Goal: Task Accomplishment & Management: Use online tool/utility

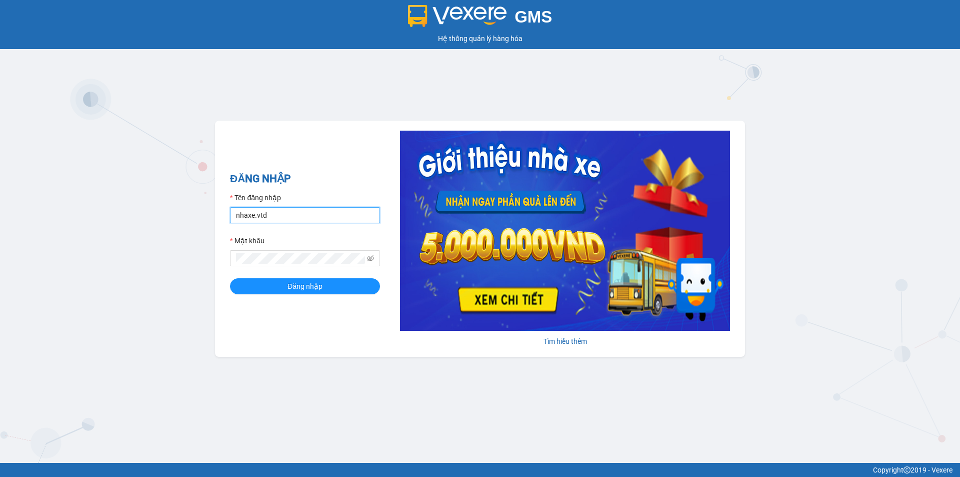
drag, startPoint x: 292, startPoint y: 218, endPoint x: 214, endPoint y: 226, distance: 77.9
click at [214, 226] on div "GMS Hệ thống quản lý hàng hóa ĐĂNG NHẬP Tên đăng nhập nhaxe.vtd Mật khẩu Đăng n…" at bounding box center [480, 231] width 960 height 463
type input "thanhvan.vtd"
click at [209, 267] on div "GMS Hệ thống quản lý hàng hóa ĐĂNG NHẬP Tên đăng nhập thanhvan.vtd Mật khẩu Đăn…" at bounding box center [480, 231] width 960 height 463
click at [230, 278] on button "Đăng nhập" at bounding box center [305, 286] width 150 height 16
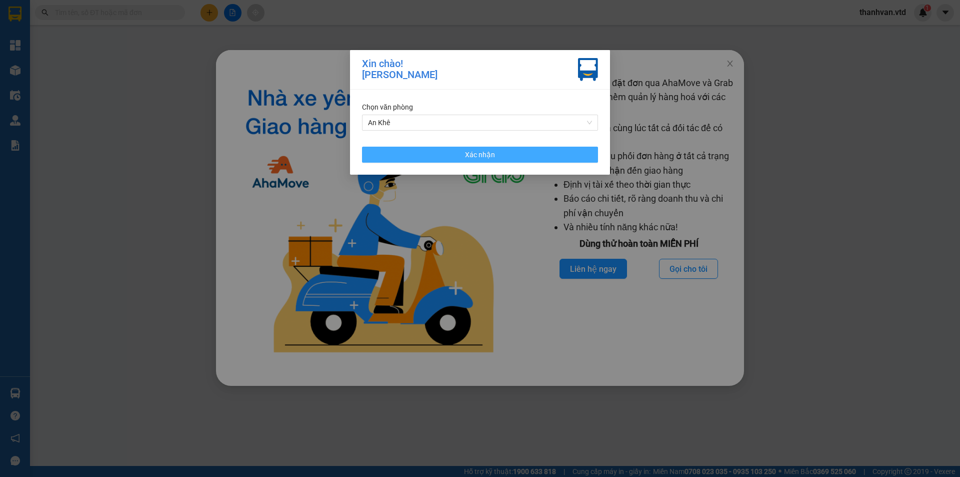
click at [493, 156] on span "Xác nhận" at bounding box center [480, 154] width 30 height 11
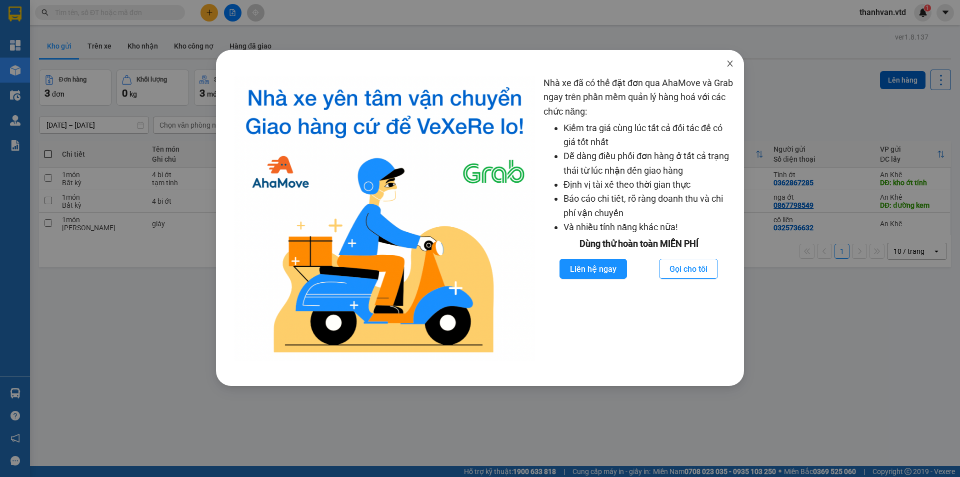
click at [726, 64] on span "Close" at bounding box center [730, 64] width 28 height 28
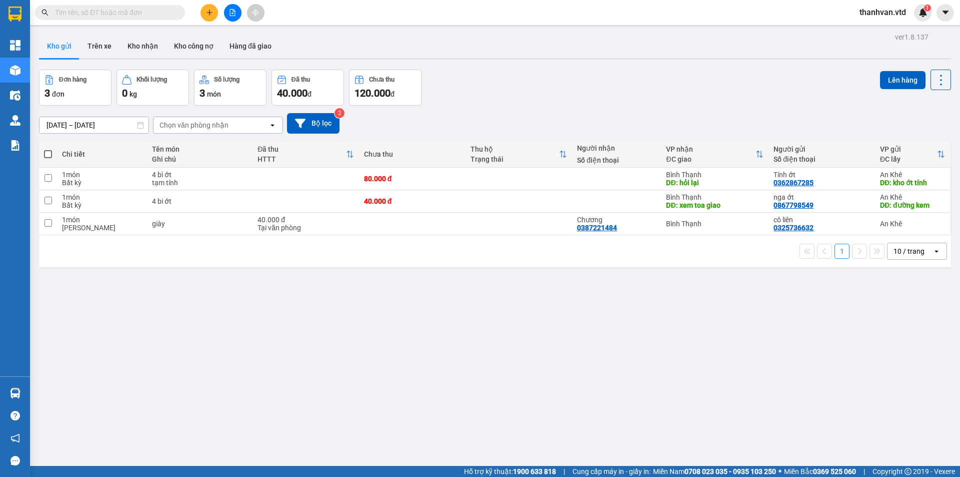
click at [423, 250] on div "1 10 / trang open" at bounding box center [495, 251] width 904 height 17
click at [211, 6] on button at bounding box center [210, 13] width 18 height 18
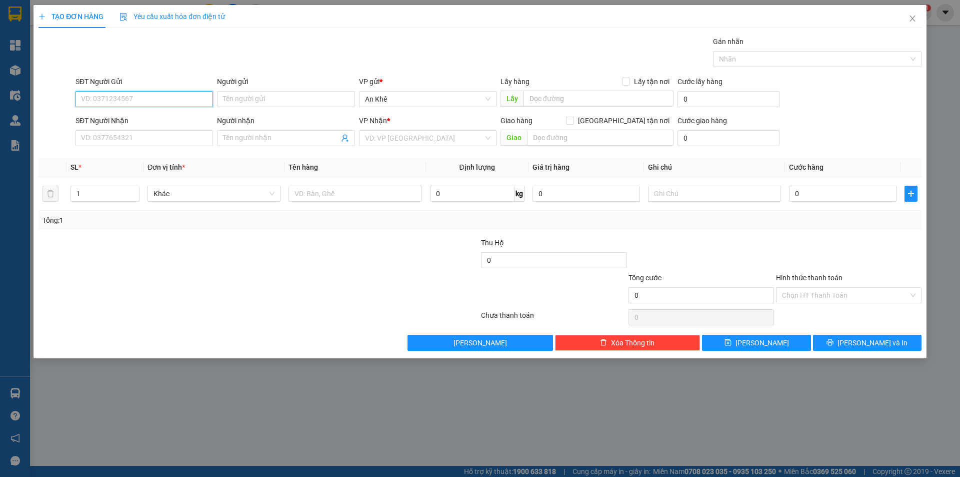
click at [178, 97] on input "SĐT Người Gửi" at bounding box center [145, 99] width 138 height 16
type input "0905249257"
click at [187, 121] on div "0905249257 - Chi" at bounding box center [145, 119] width 126 height 11
type input "Chi"
type input "0395827350"
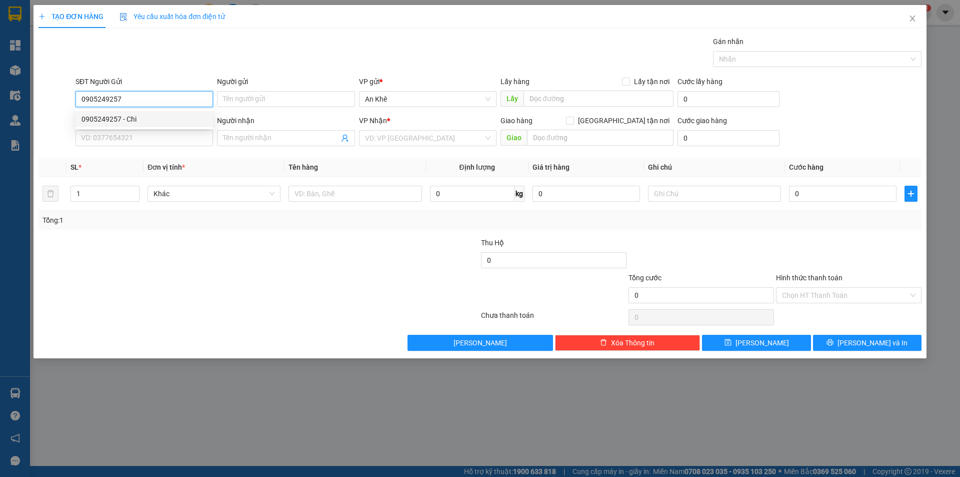
type input "Phúc"
click at [251, 195] on span "Bất kỳ" at bounding box center [214, 193] width 121 height 15
type input "0905249257"
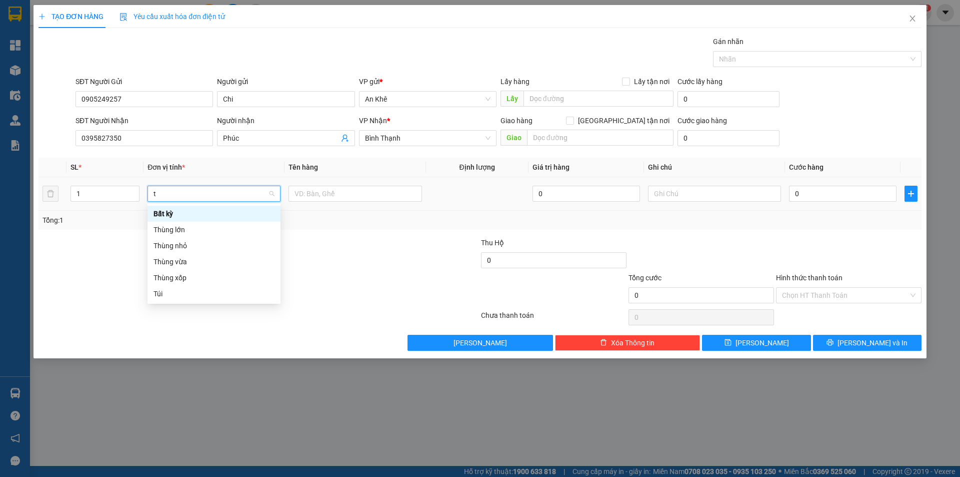
type input "th"
click at [201, 249] on div "Thùng vừa" at bounding box center [214, 245] width 121 height 11
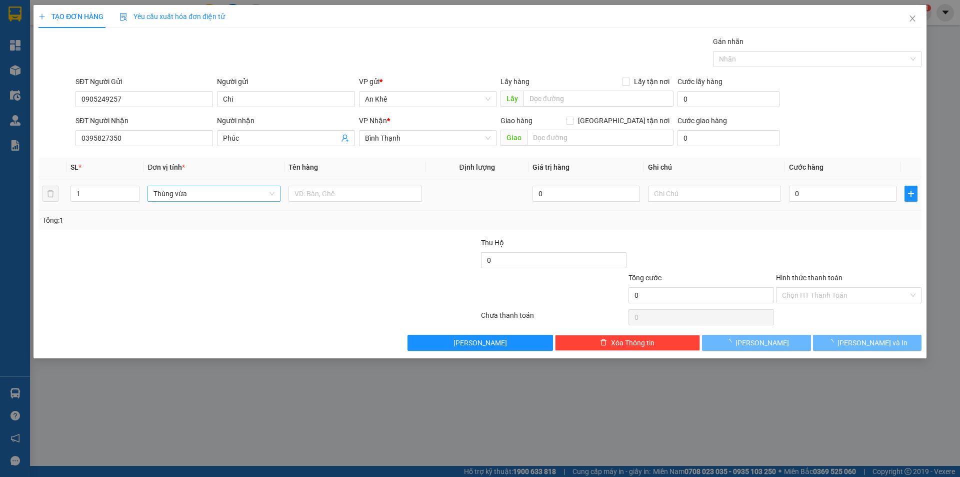
click at [321, 180] on td at bounding box center [355, 194] width 141 height 34
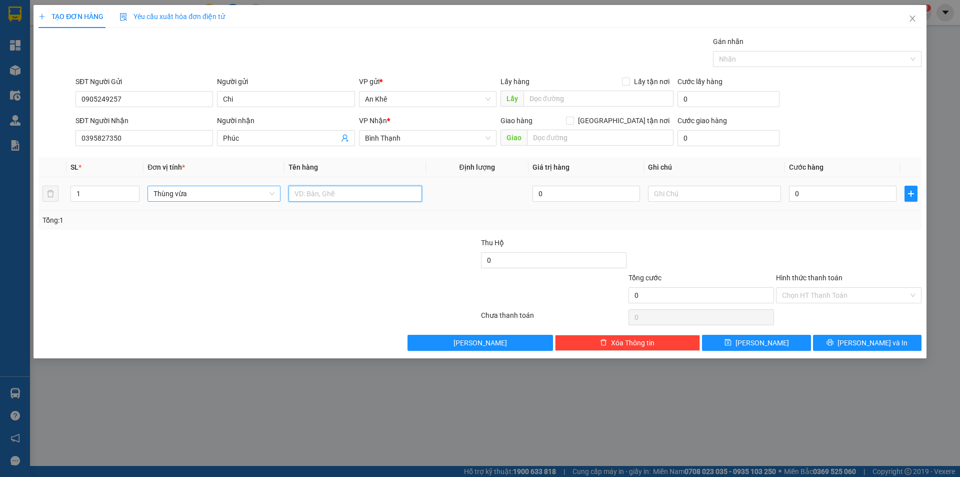
click at [321, 192] on input "text" at bounding box center [355, 194] width 133 height 16
type input "do an"
type input "5"
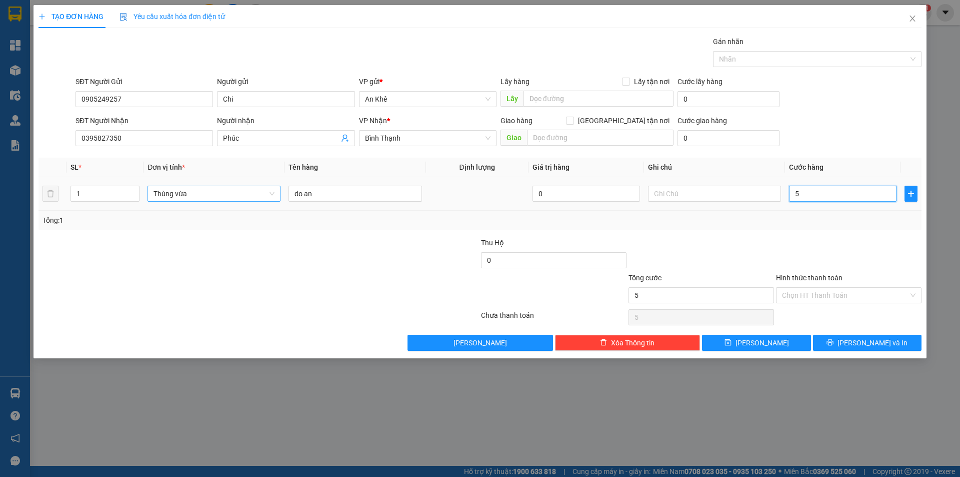
type input "50"
type input "500"
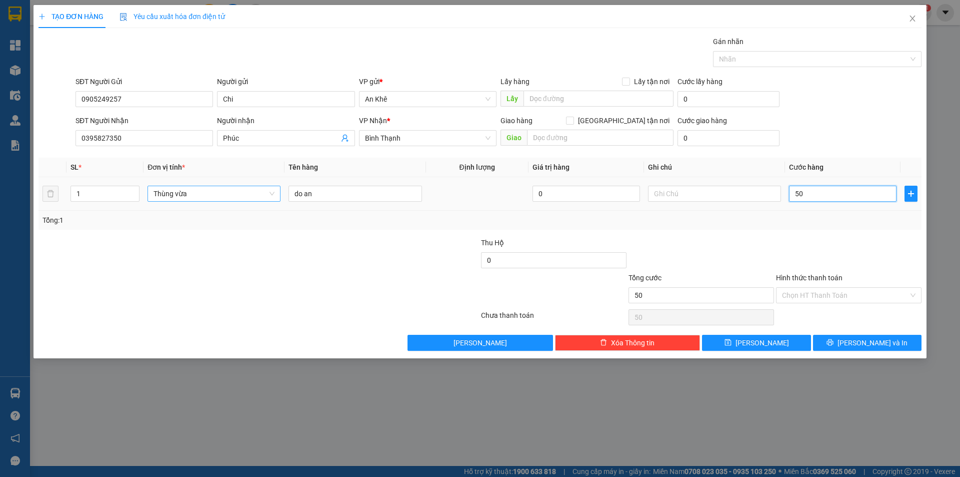
type input "500"
type input "5.000"
type input "50.000"
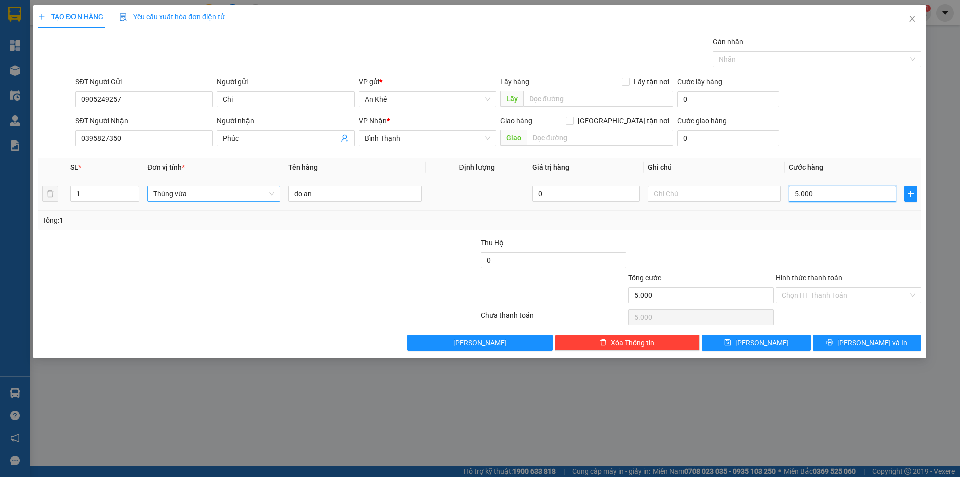
type input "50.000"
click at [895, 299] on input "Hình thức thanh toán" at bounding box center [845, 295] width 127 height 15
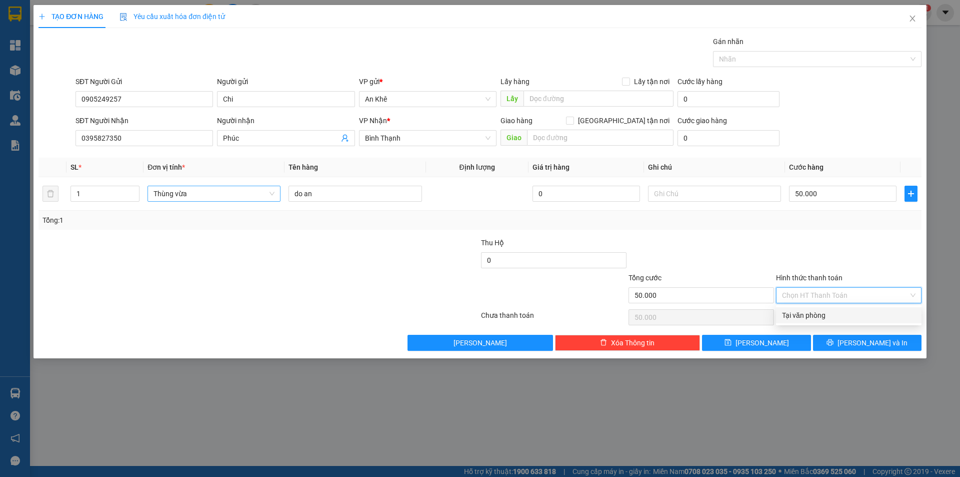
click at [843, 312] on div "Tại văn phòng" at bounding box center [849, 315] width 134 height 11
type input "0"
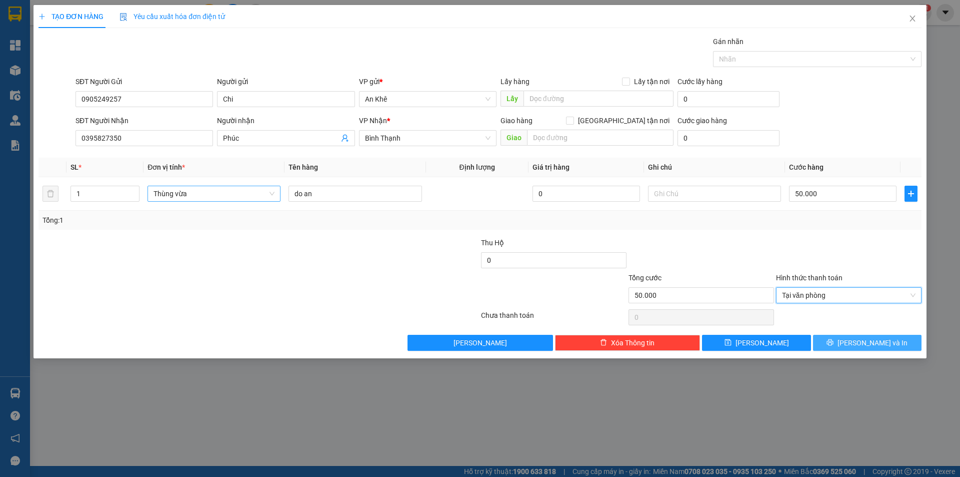
click at [869, 344] on span "[PERSON_NAME] và In" at bounding box center [873, 342] width 70 height 11
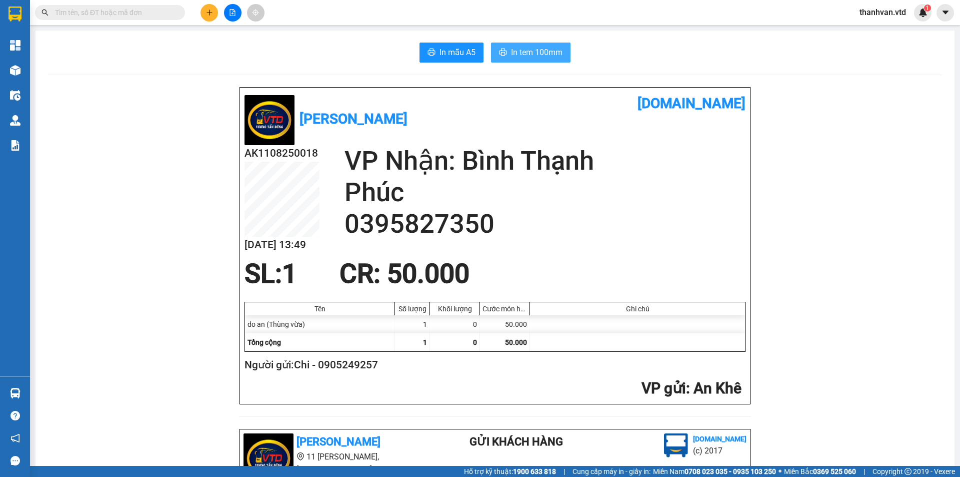
click at [514, 56] on span "In tem 100mm" at bounding box center [537, 52] width 52 height 13
drag, startPoint x: 523, startPoint y: 233, endPoint x: 519, endPoint y: 220, distance: 14.1
click at [523, 233] on h2 "0395827350" at bounding box center [545, 224] width 401 height 32
drag, startPoint x: 132, startPoint y: 129, endPoint x: 88, endPoint y: 28, distance: 109.7
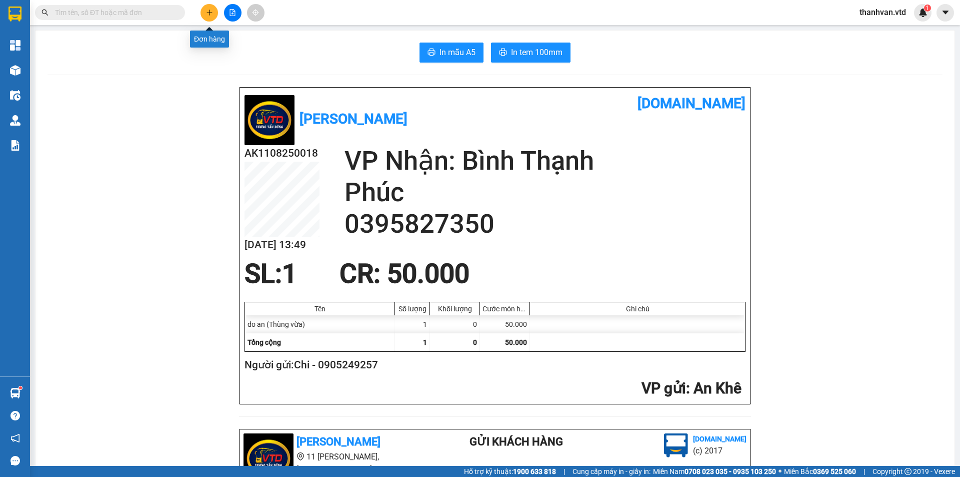
click at [212, 12] on icon "plus" at bounding box center [209, 12] width 7 height 7
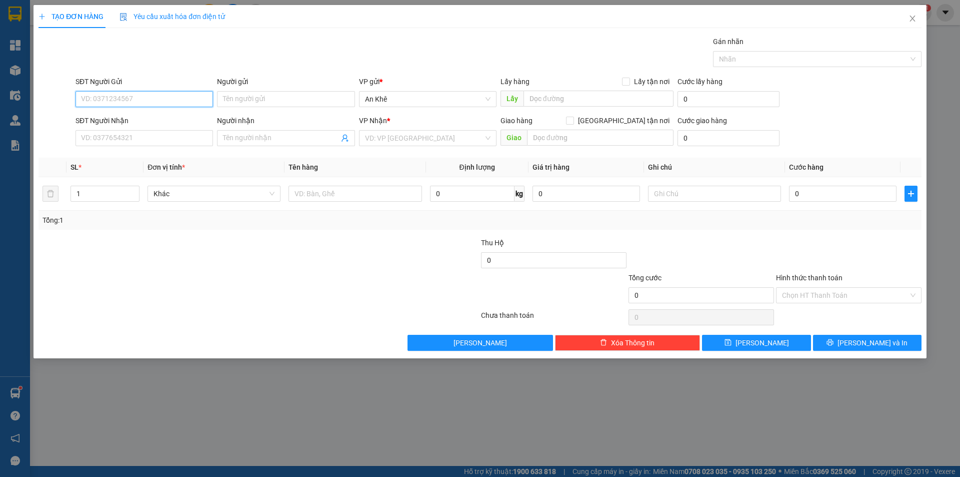
click at [135, 98] on input "SĐT Người Gửi" at bounding box center [145, 99] width 138 height 16
type input "0334444208"
click at [255, 99] on input "Người gửi" at bounding box center [286, 99] width 138 height 16
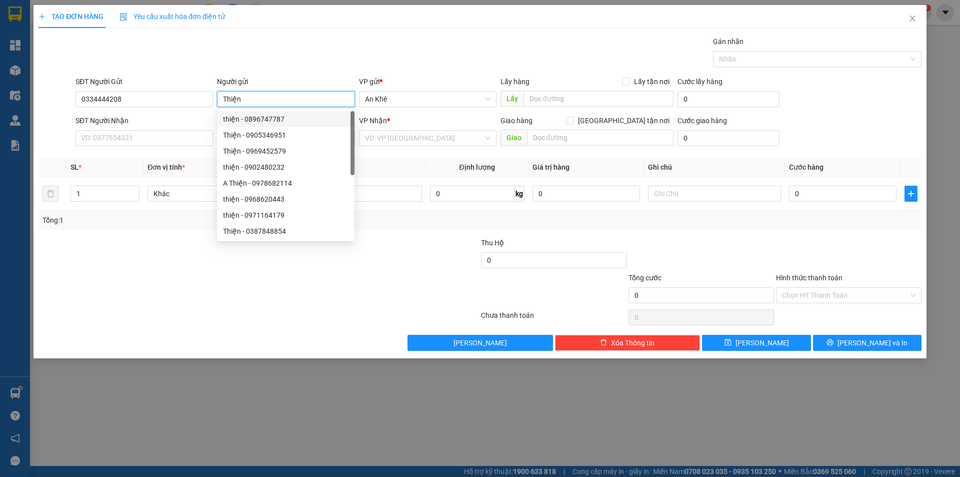
type input "Thiện"
click at [320, 61] on div "Gói vận chuyển * Tiêu chuẩn Gán nhãn Nhãn" at bounding box center [499, 53] width 850 height 35
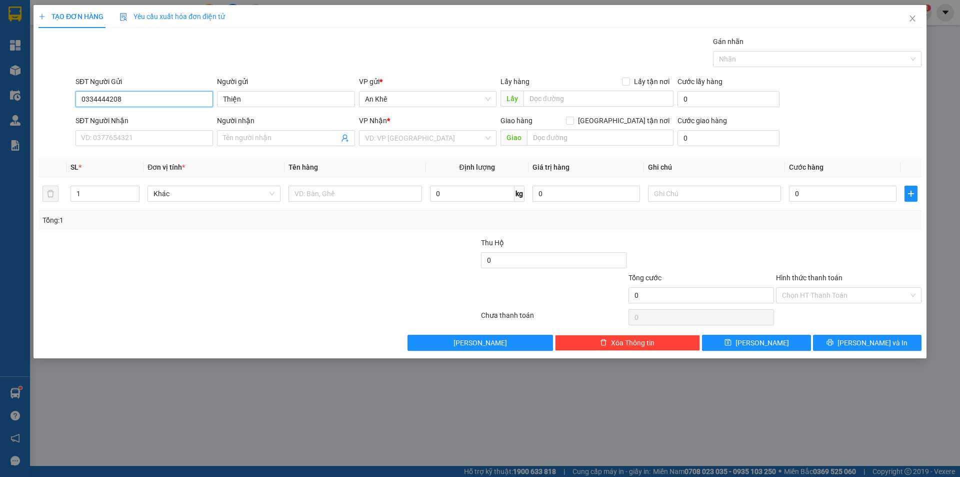
click at [89, 100] on input "0334444208" at bounding box center [145, 99] width 138 height 16
click at [93, 101] on input "0334444208" at bounding box center [145, 99] width 138 height 16
click at [108, 101] on input "0334444208" at bounding box center [145, 99] width 138 height 16
click at [152, 100] on input "0334444208" at bounding box center [145, 99] width 138 height 16
drag, startPoint x: 144, startPoint y: 100, endPoint x: 62, endPoint y: 100, distance: 82.0
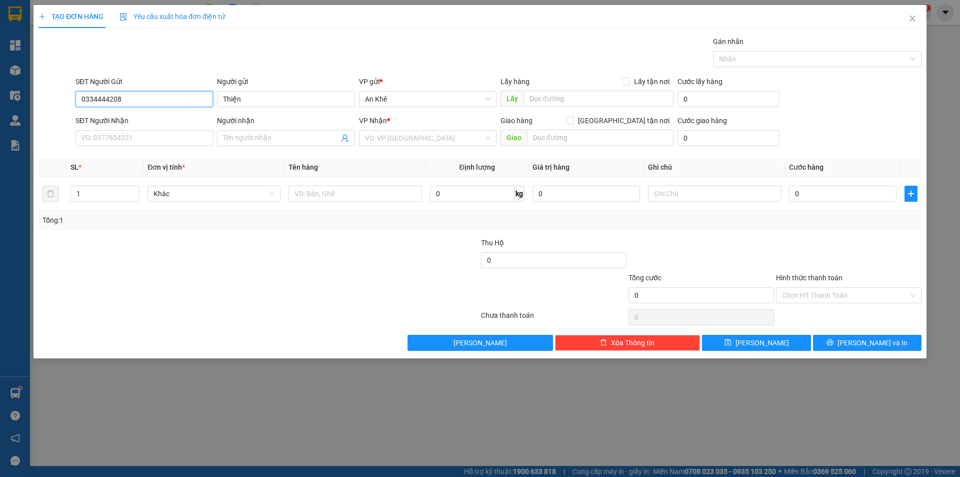
click at [62, 100] on div "SĐT Người Gửi 0334444208 0334444208 Người gửi Thiện VP gửi * An Khê Lấy hàng Lấ…" at bounding box center [480, 93] width 885 height 35
click at [104, 141] on input "SĐT Người Nhận" at bounding box center [145, 138] width 138 height 16
paste input "0334444208"
type input "0334444208"
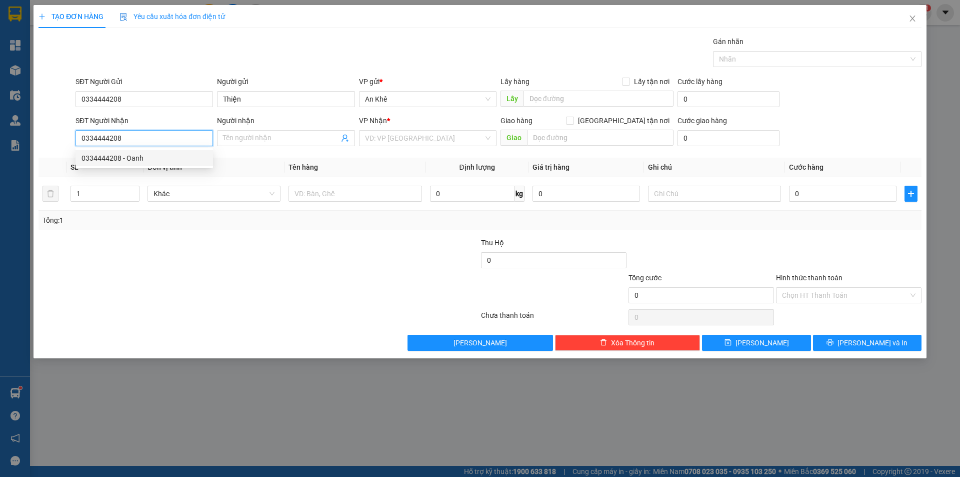
click at [152, 159] on div "0334444208 - Oanh" at bounding box center [145, 158] width 126 height 11
type input "Oanh"
type input "0334444208"
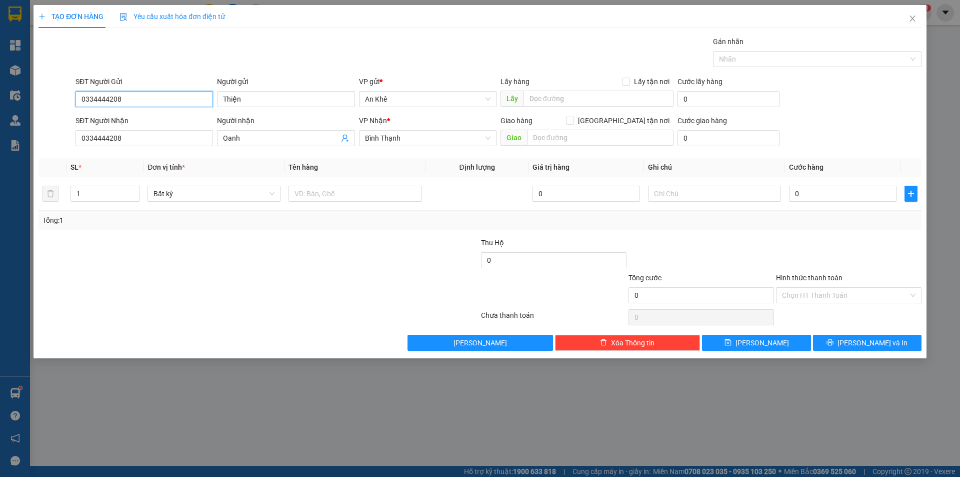
drag, startPoint x: 156, startPoint y: 105, endPoint x: 75, endPoint y: 105, distance: 81.0
click at [76, 105] on input "0334444208" at bounding box center [145, 99] width 138 height 16
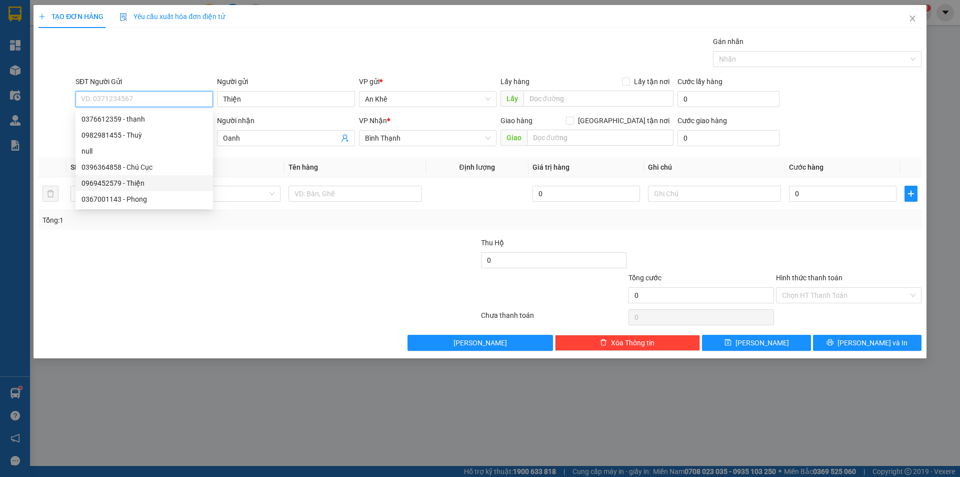
click at [142, 187] on div "0969452579 - Thiện" at bounding box center [145, 183] width 126 height 11
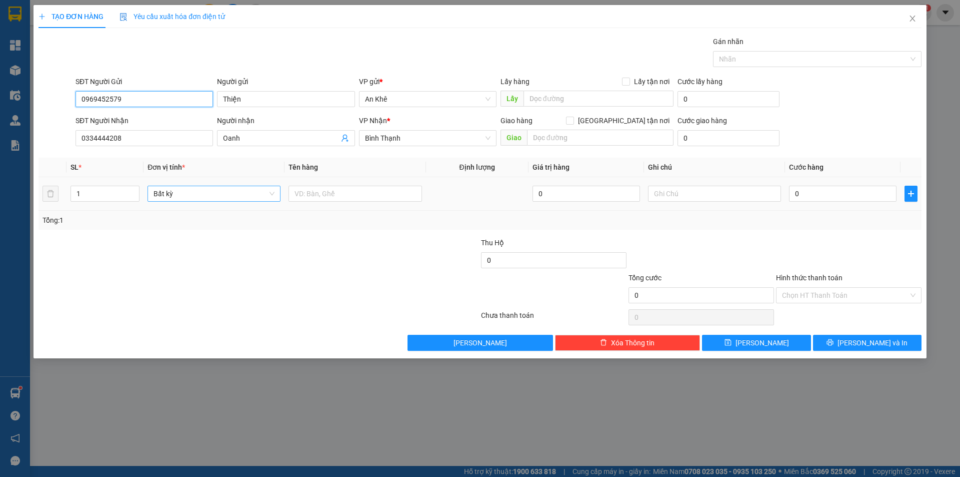
click at [272, 199] on span "Bất kỳ" at bounding box center [214, 193] width 121 height 15
type input "0969452579"
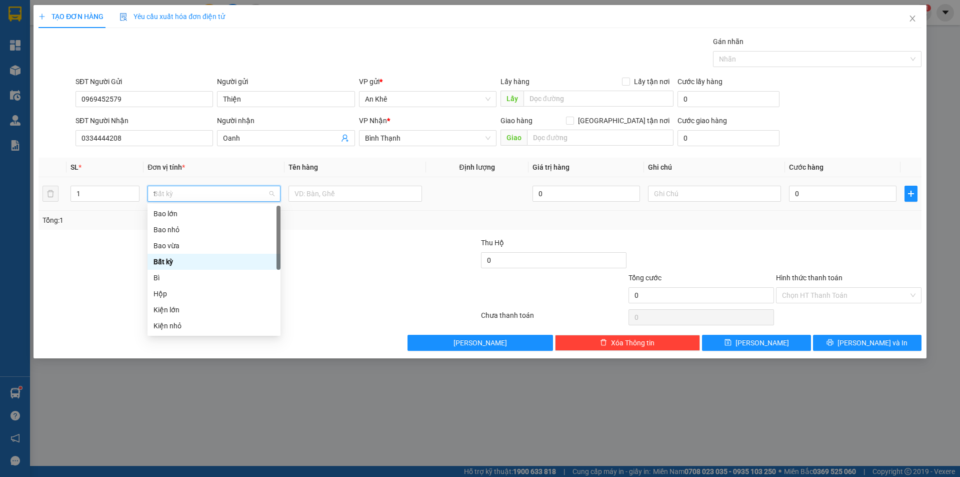
type input "th"
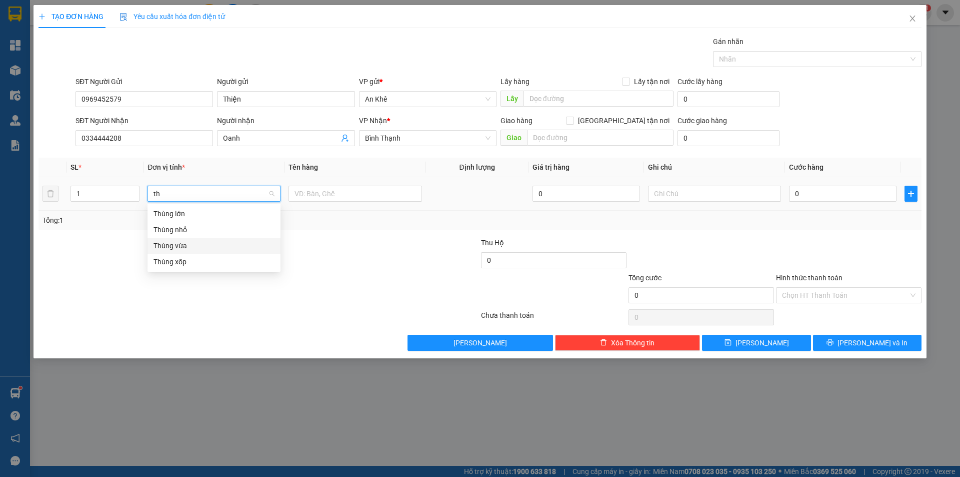
click at [194, 244] on div "Thùng vừa" at bounding box center [214, 245] width 121 height 11
click at [135, 190] on icon "up" at bounding box center [135, 192] width 4 height 4
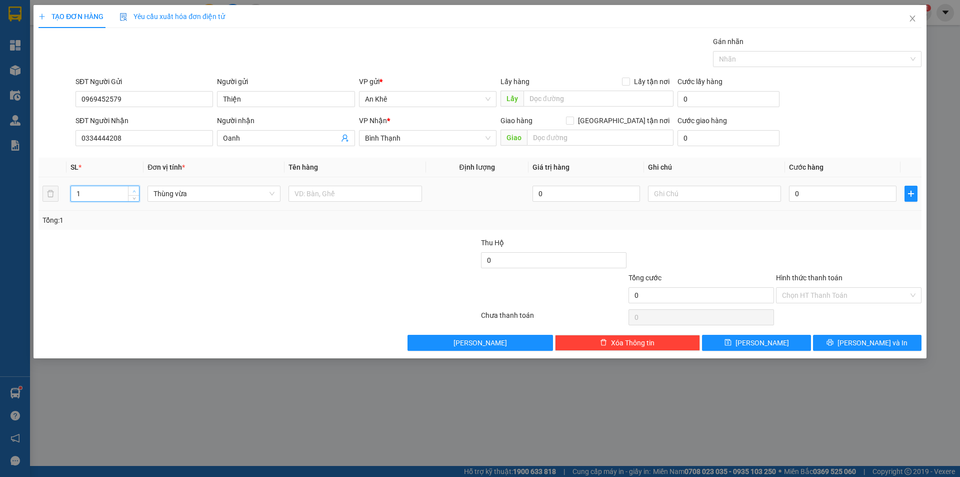
type input "2"
click at [135, 190] on icon "up" at bounding box center [135, 192] width 4 height 4
click at [266, 195] on span "Thùng vừa" at bounding box center [214, 193] width 121 height 15
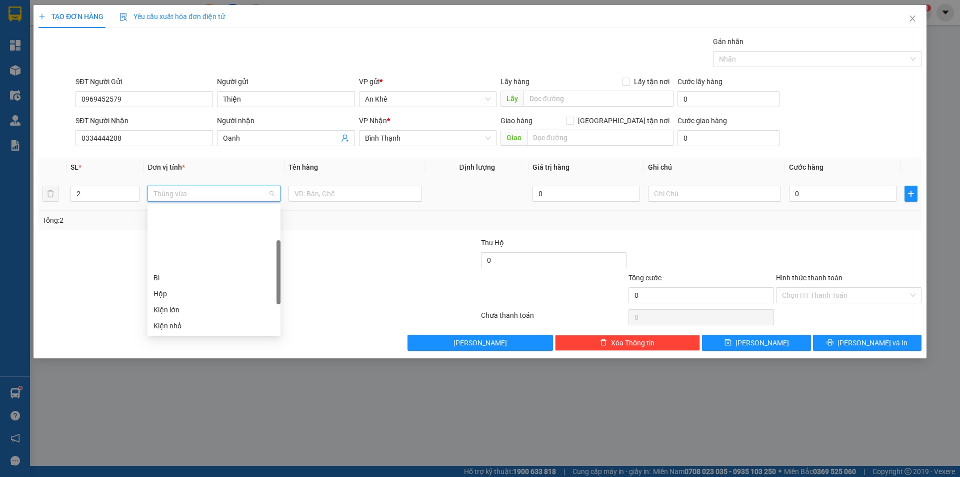
scroll to position [80, 0]
type input "m"
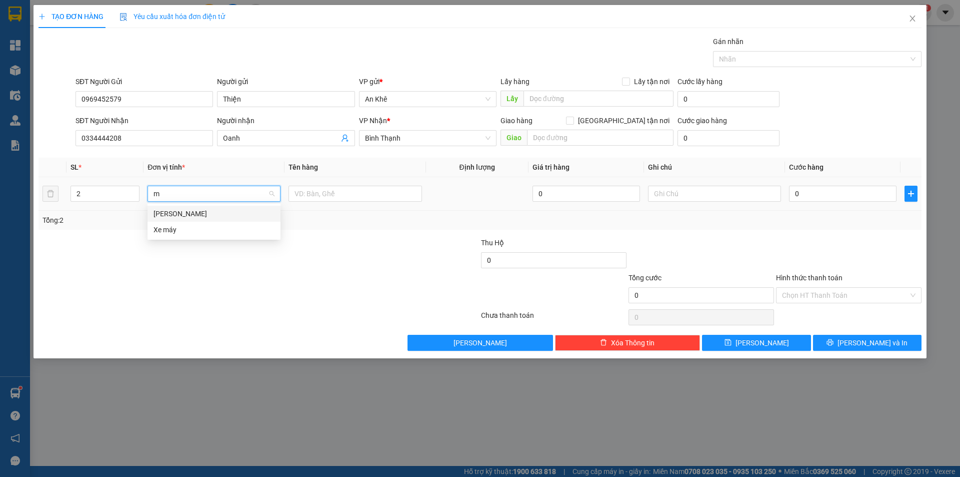
click at [251, 212] on div "[PERSON_NAME]" at bounding box center [214, 213] width 121 height 11
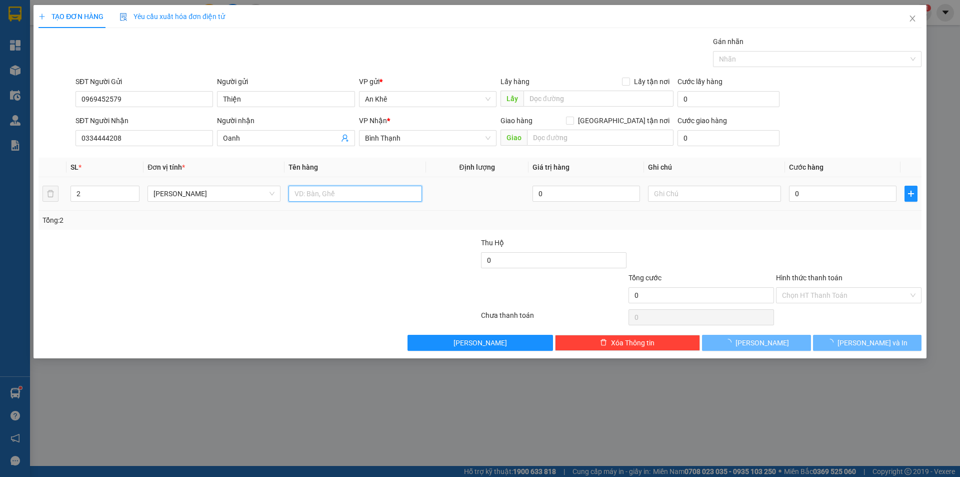
click at [313, 198] on input "text" at bounding box center [355, 194] width 133 height 16
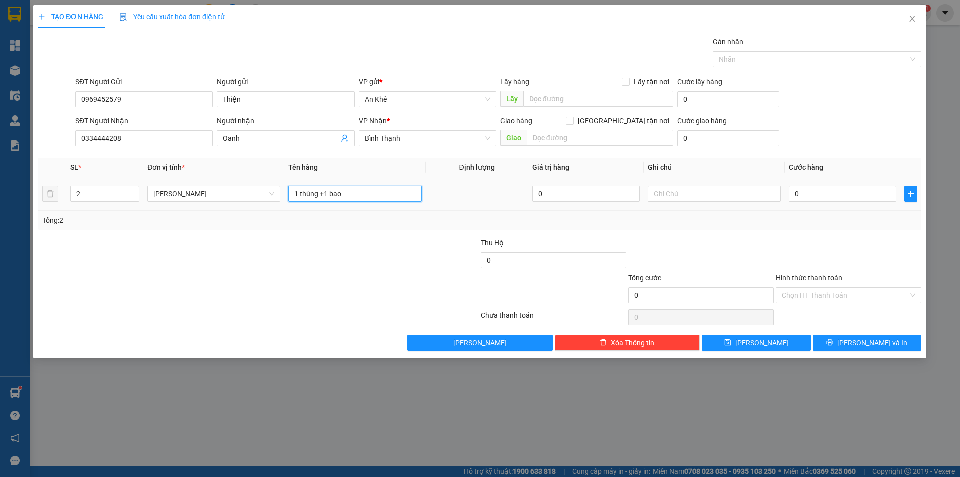
type input "1 thùng +1 bao"
click at [796, 184] on div "0" at bounding box center [843, 194] width 108 height 20
click at [818, 198] on input "0" at bounding box center [843, 194] width 108 height 16
type input "6"
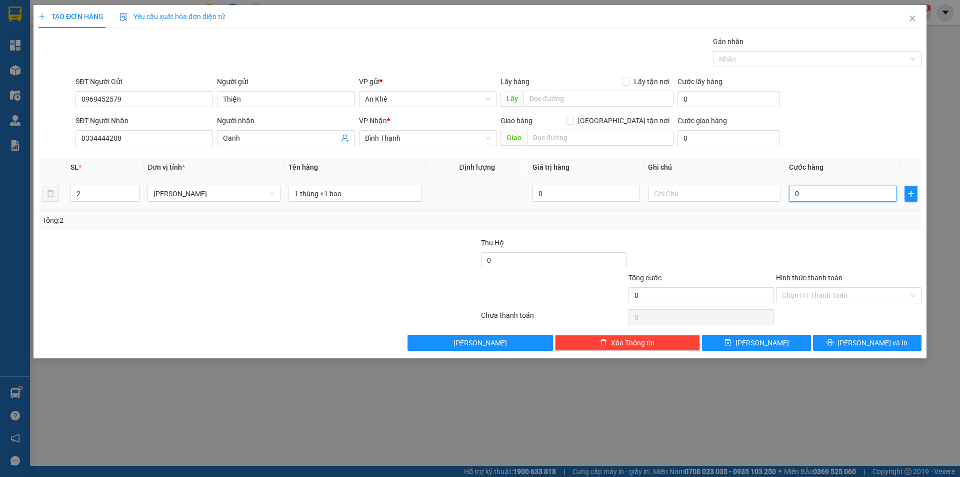
type input "6"
type input "60"
type input "600"
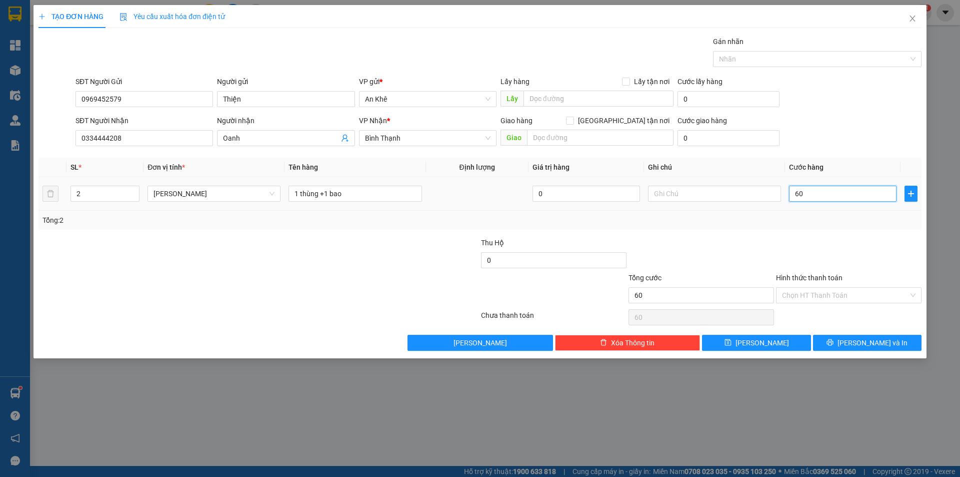
type input "600"
type input "6.000"
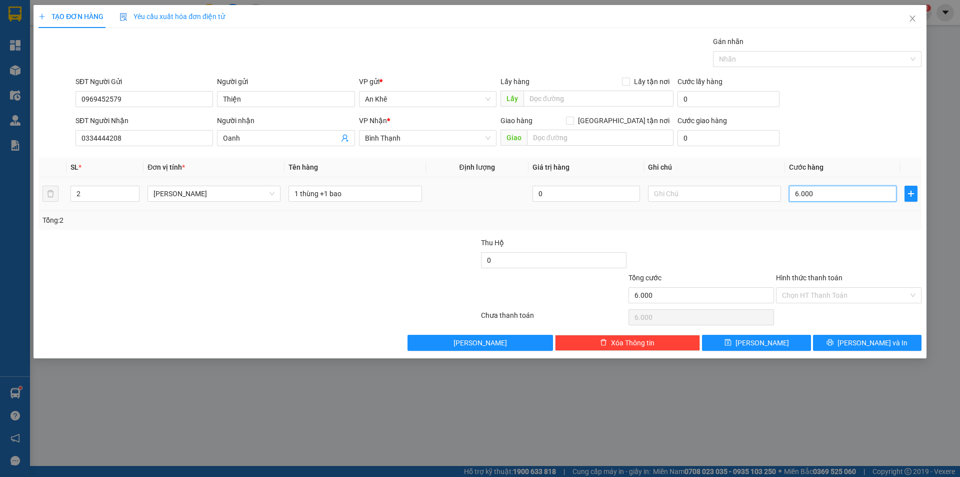
type input "60.000"
click at [873, 286] on div "Hình thức thanh toán" at bounding box center [849, 279] width 146 height 15
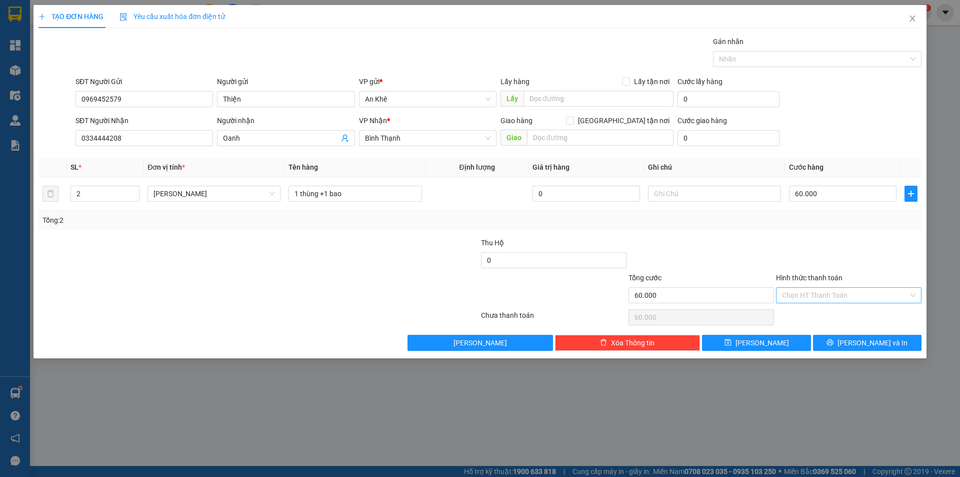
click at [867, 299] on input "Hình thức thanh toán" at bounding box center [845, 295] width 127 height 15
click at [838, 315] on div "Tại văn phòng" at bounding box center [849, 315] width 134 height 11
type input "60.000"
click at [834, 341] on icon "printer" at bounding box center [830, 342] width 7 height 7
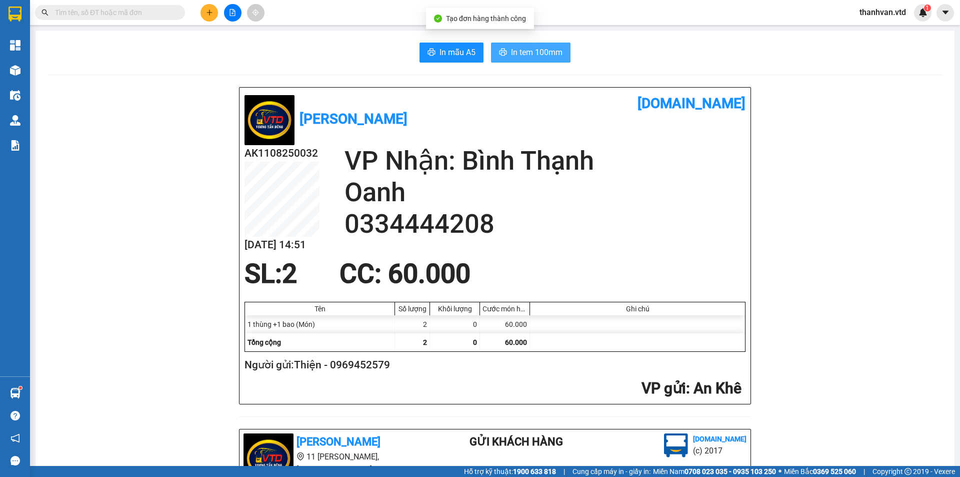
click at [537, 47] on span "In tem 100mm" at bounding box center [537, 52] width 52 height 13
click at [537, 48] on span "In tem 100mm" at bounding box center [537, 52] width 52 height 13
click at [519, 48] on span "In tem 100mm" at bounding box center [537, 52] width 52 height 13
click at [208, 10] on icon "plus" at bounding box center [209, 12] width 7 height 7
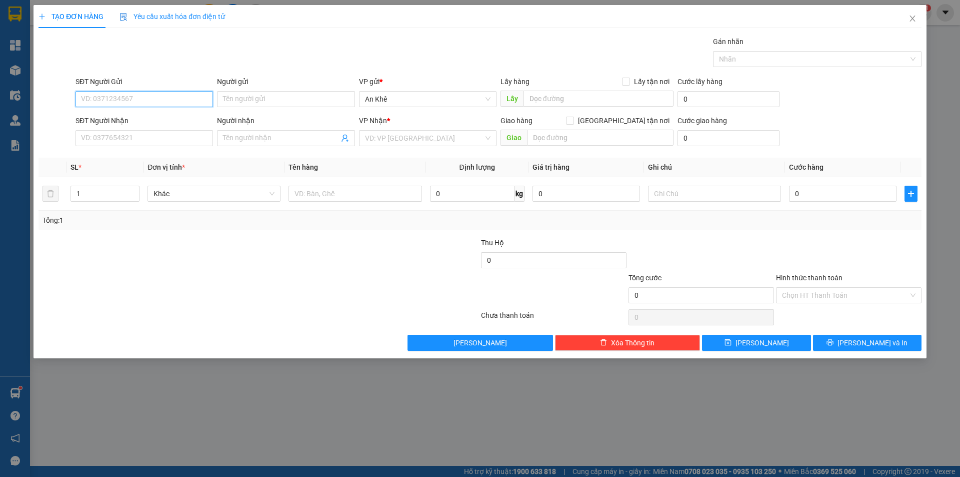
click at [171, 91] on input "SĐT Người Gửi" at bounding box center [145, 99] width 138 height 16
click at [130, 119] on div "0379978821 - trân" at bounding box center [145, 119] width 126 height 11
type input "0379978821"
type input "trân"
type input "0978752052"
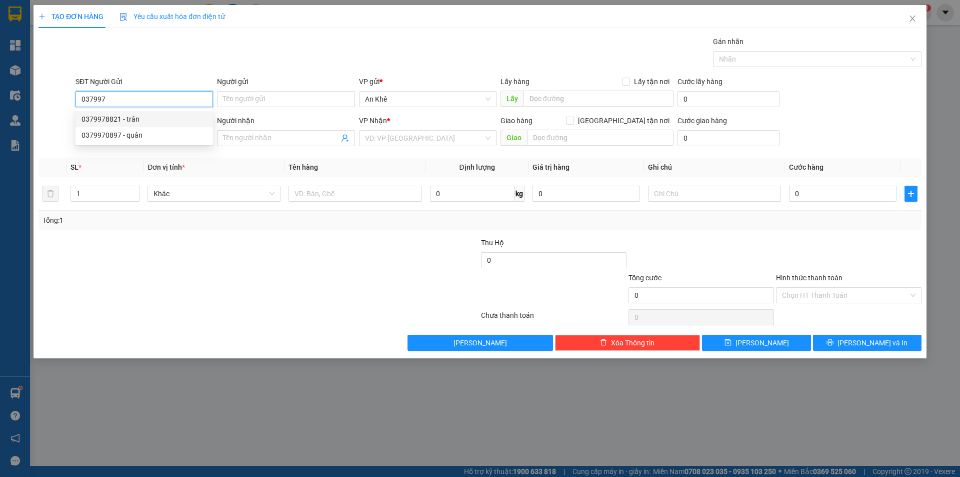
type input "Lý"
click at [266, 193] on span "Bất kỳ" at bounding box center [214, 193] width 121 height 15
type input "0379978821"
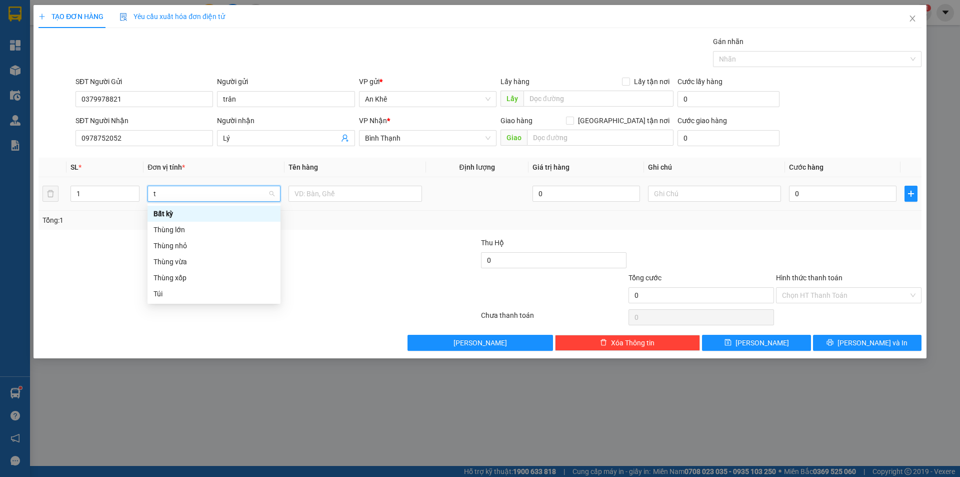
type input "th"
click at [206, 248] on div "Thùng vừa" at bounding box center [214, 245] width 121 height 11
click at [273, 198] on span "Thùng vừa" at bounding box center [214, 193] width 121 height 15
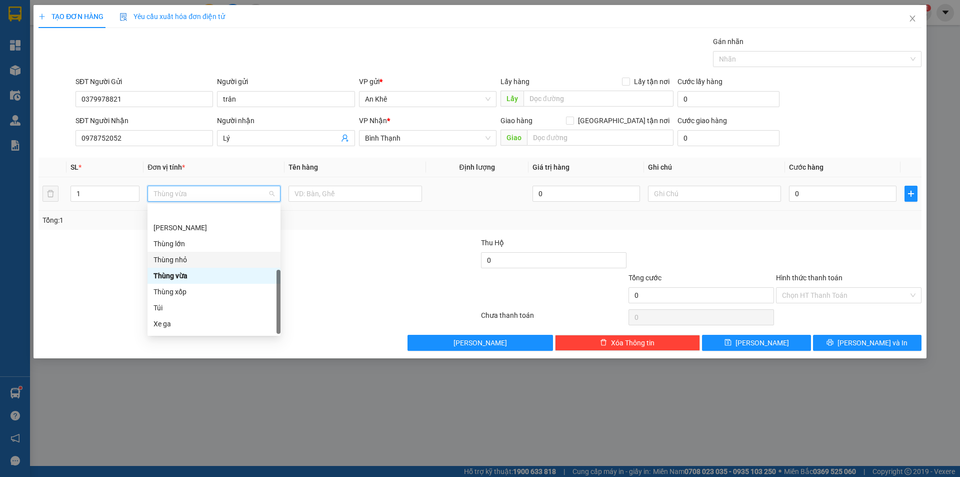
scroll to position [160, 0]
click at [196, 260] on div "Thùng xốp" at bounding box center [214, 261] width 121 height 11
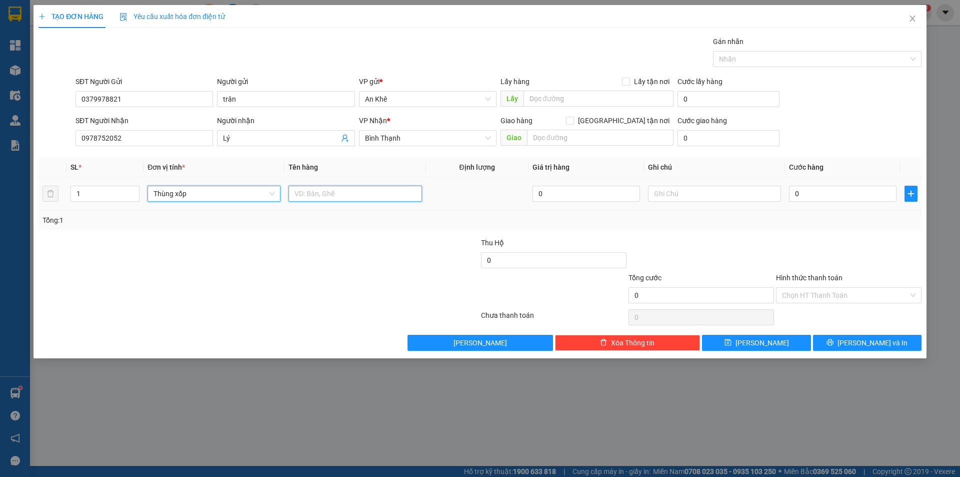
click at [366, 198] on input "text" at bounding box center [355, 194] width 133 height 16
type input "do an"
click at [820, 192] on input "0" at bounding box center [843, 194] width 108 height 16
type input "5"
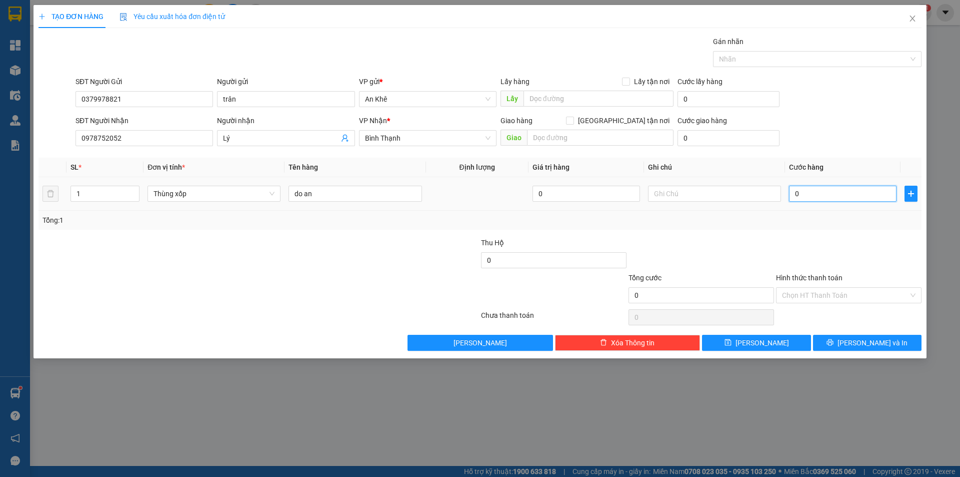
type input "5"
type input "50"
type input "500"
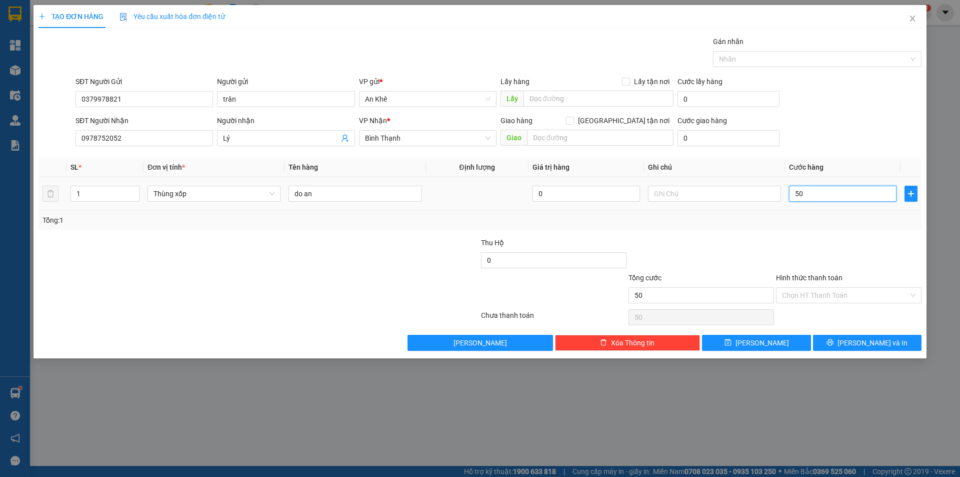
type input "500"
type input "5.000"
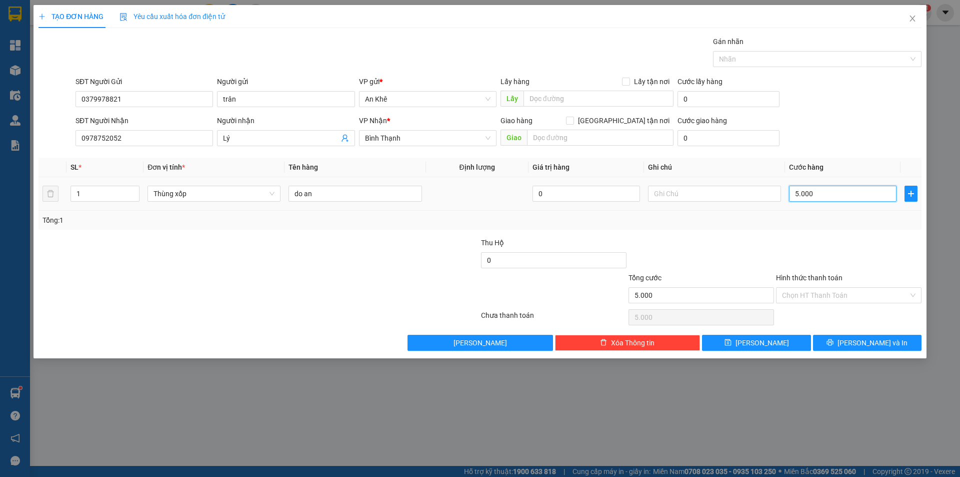
type input "50.000"
click at [857, 296] on input "Hình thức thanh toán" at bounding box center [845, 295] width 127 height 15
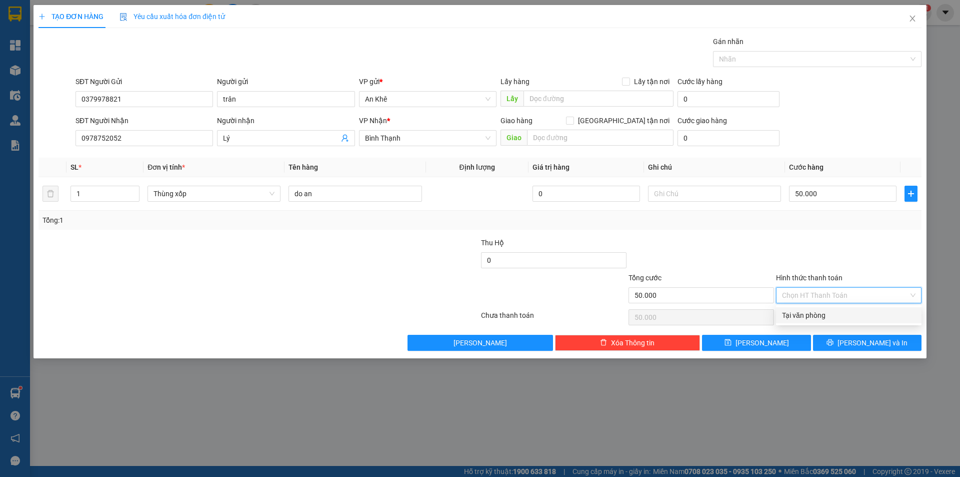
click at [830, 316] on div "Tại văn phòng" at bounding box center [849, 315] width 134 height 11
type input "0"
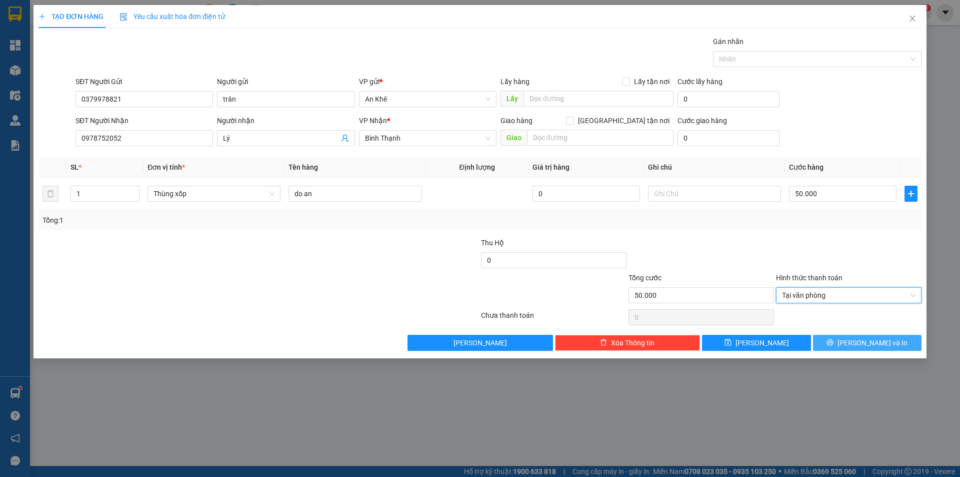
click at [876, 346] on span "[PERSON_NAME] và In" at bounding box center [873, 342] width 70 height 11
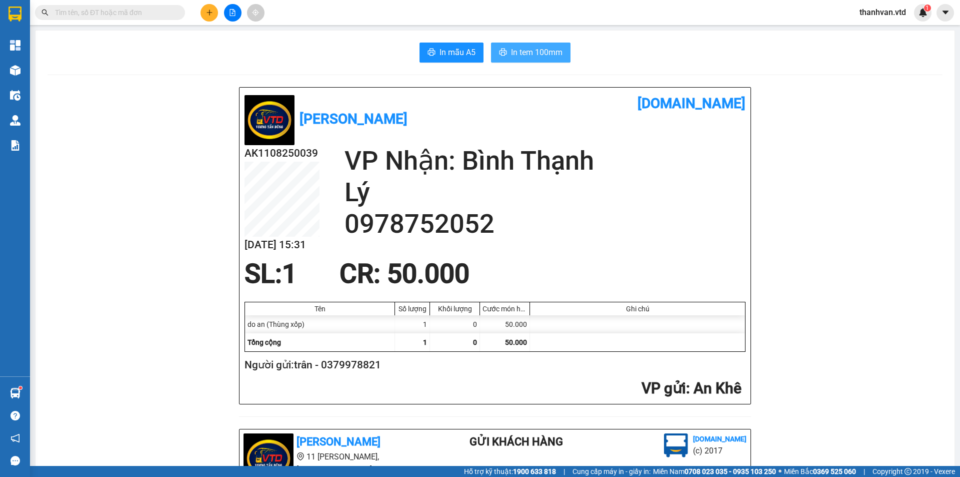
click at [531, 54] on span "In tem 100mm" at bounding box center [537, 52] width 52 height 13
click at [676, 225] on h2 "0978752052" at bounding box center [545, 224] width 401 height 32
click at [435, 195] on h2 "Lý" at bounding box center [545, 193] width 401 height 32
click at [450, 242] on div "AK1108250039 [DATE] 15:31 VP Nhận: [GEOGRAPHIC_DATA] 0978752052" at bounding box center [495, 202] width 501 height 114
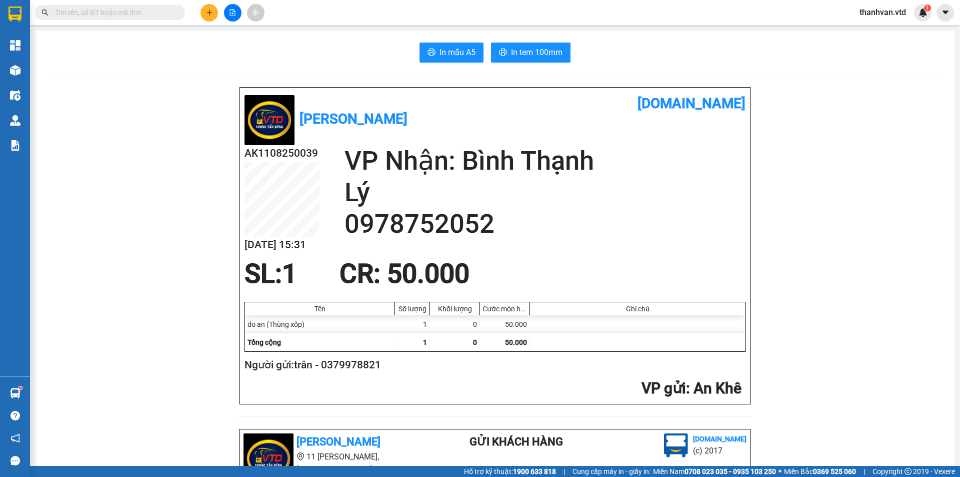
click at [431, 254] on div "AK1108250039 [DATE] 15:31 VP Nhận: [GEOGRAPHIC_DATA] 0978752052" at bounding box center [495, 202] width 501 height 114
click at [439, 274] on span "CR : 50.000" at bounding box center [405, 273] width 130 height 31
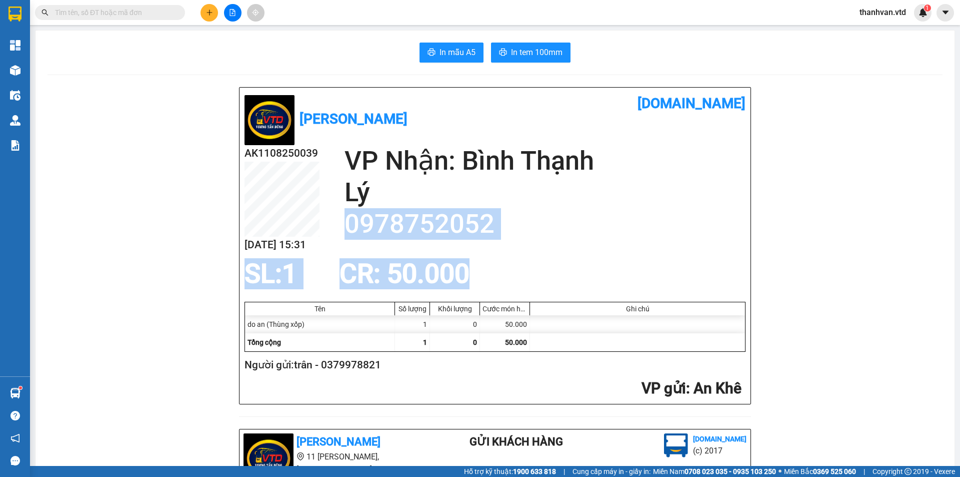
drag, startPoint x: 488, startPoint y: 266, endPoint x: 370, endPoint y: 196, distance: 137.0
click at [370, 196] on div "[PERSON_NAME] [DOMAIN_NAME] AK1108250039 [DATE] 15:31 VP Nhận: [GEOGRAPHIC_DATA…" at bounding box center [495, 246] width 511 height 316
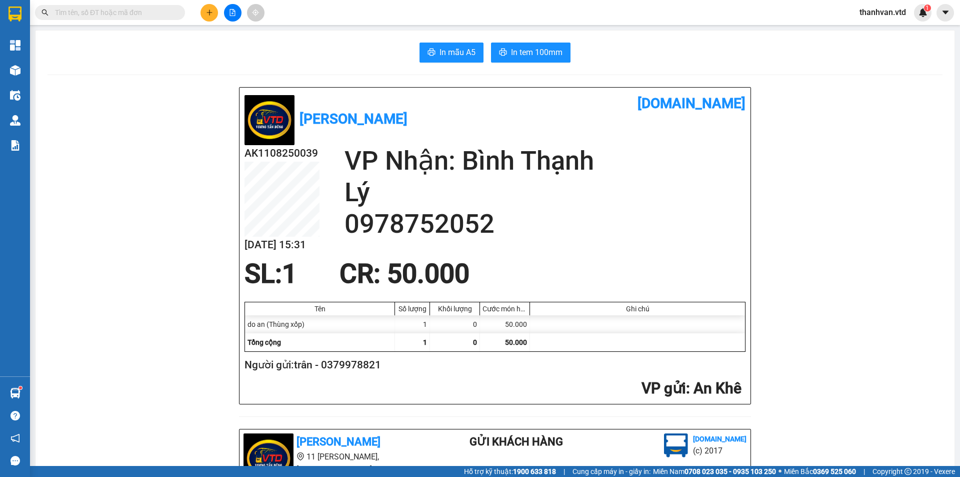
click at [472, 177] on h2 "VP Nhận: Bình Thạnh" at bounding box center [545, 161] width 401 height 32
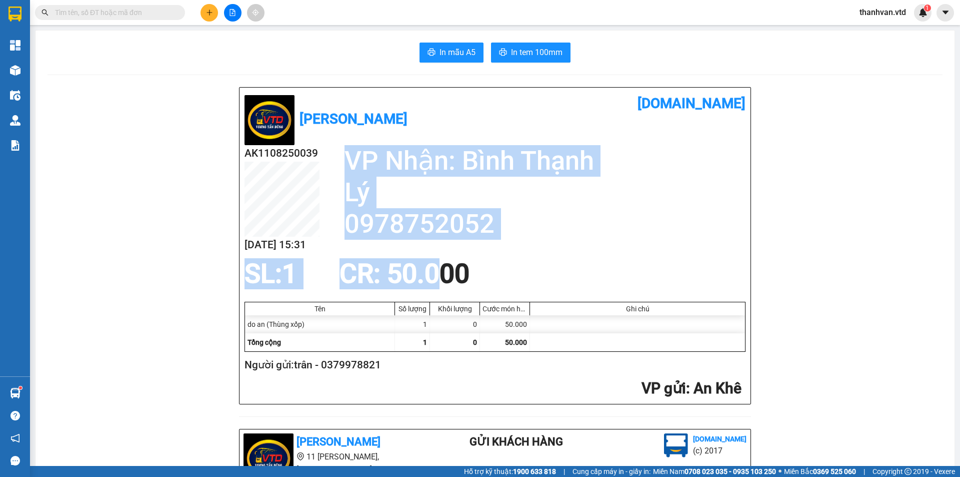
drag, startPoint x: 341, startPoint y: 158, endPoint x: 443, endPoint y: 290, distance: 166.8
click at [443, 290] on div "[PERSON_NAME] [DOMAIN_NAME] AK1108250039 [DATE] 15:31 VP Nhận: [GEOGRAPHIC_DATA…" at bounding box center [495, 246] width 511 height 316
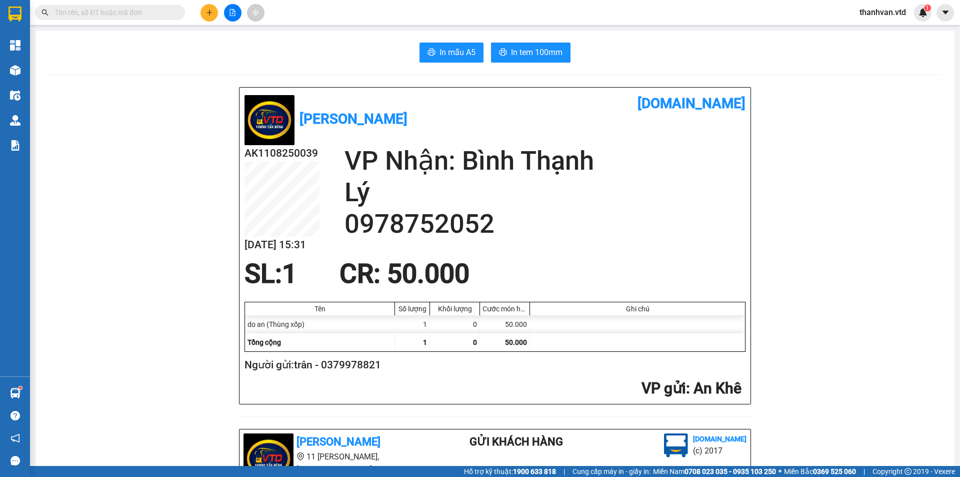
click at [500, 264] on div "SL: 1 CR : 50.000" at bounding box center [489, 274] width 501 height 30
click at [511, 230] on h2 "0978752052" at bounding box center [545, 224] width 401 height 32
click at [495, 217] on h2 "0978752052" at bounding box center [545, 224] width 401 height 32
click at [210, 10] on icon "plus" at bounding box center [209, 12] width 7 height 7
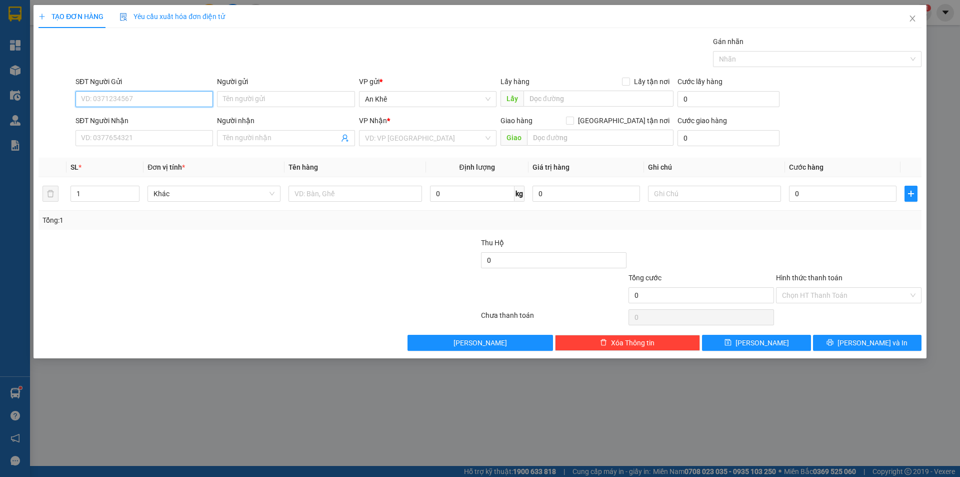
click at [167, 99] on input "SĐT Người Gửi" at bounding box center [145, 99] width 138 height 16
type input "0907290693"
click at [127, 116] on div "0907290693 - Cường" at bounding box center [145, 119] width 126 height 11
type input "Cường"
type input "0984250949"
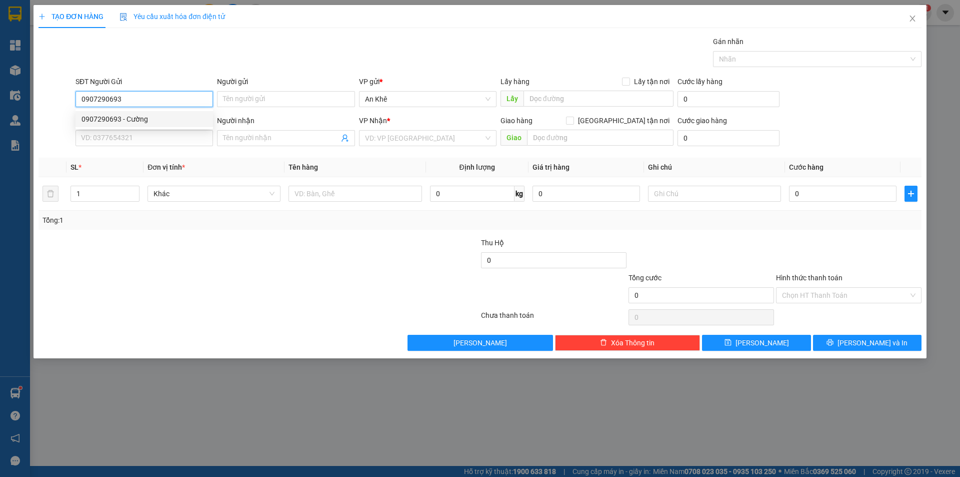
type input "thông"
type input "0907290693"
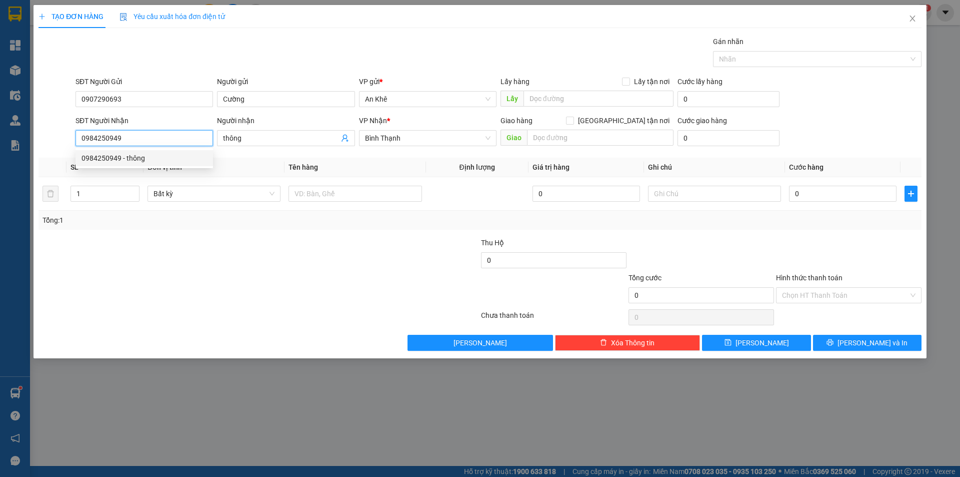
drag, startPoint x: 195, startPoint y: 144, endPoint x: 46, endPoint y: 141, distance: 149.1
click at [46, 141] on div "SĐT Người Nhận 0984250949 Người nhận thông VP Nhận * Bình Thạnh Giao hàng Giao …" at bounding box center [480, 132] width 885 height 35
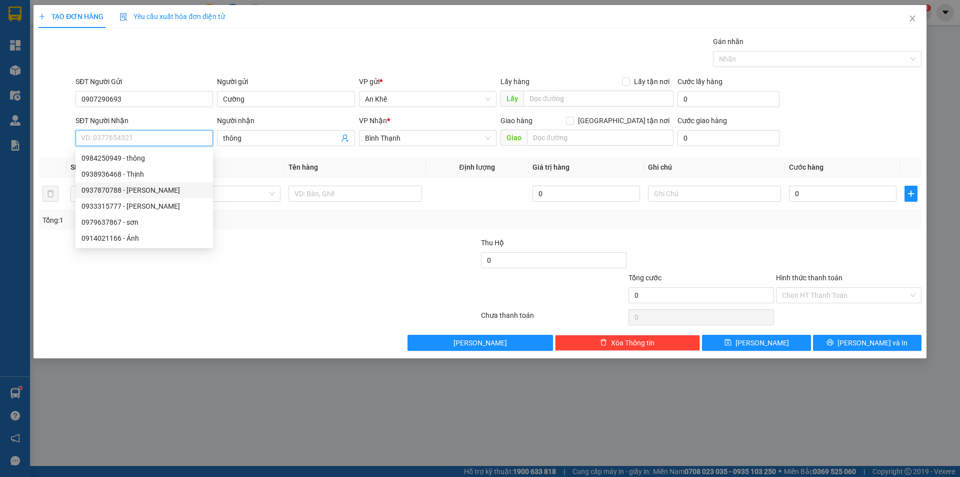
click at [101, 191] on div "0937870788 - [PERSON_NAME]" at bounding box center [145, 190] width 126 height 11
type input "0937870788"
type input "[PERSON_NAME]"
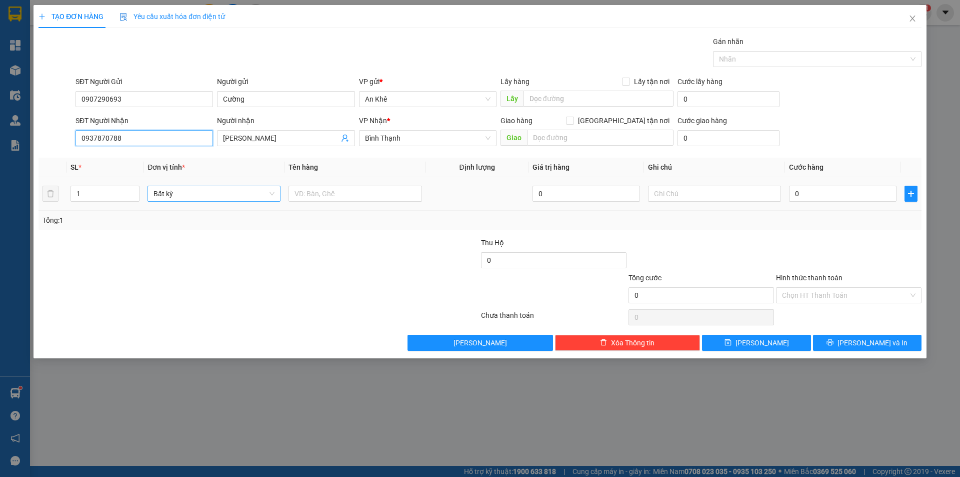
click at [267, 196] on span "Bất kỳ" at bounding box center [214, 193] width 121 height 15
type input "0937870788"
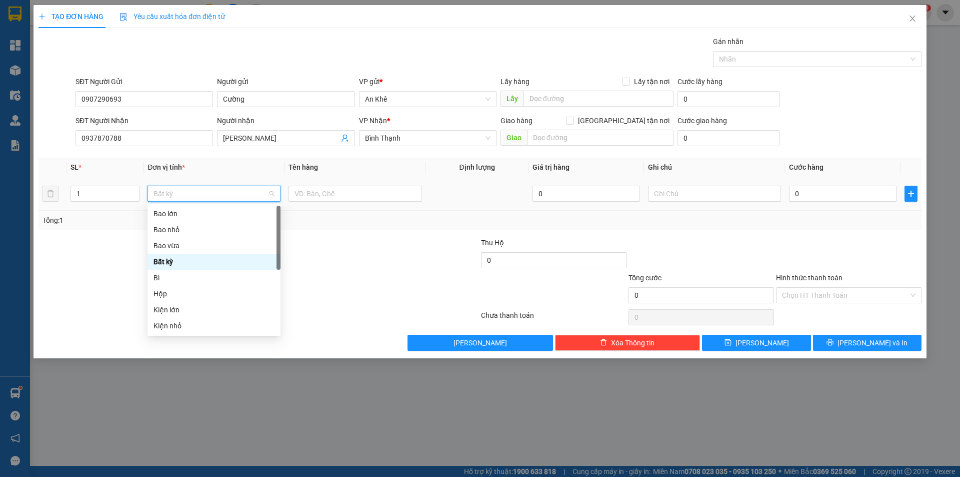
type input "b"
click at [161, 283] on div "Bì" at bounding box center [214, 278] width 133 height 16
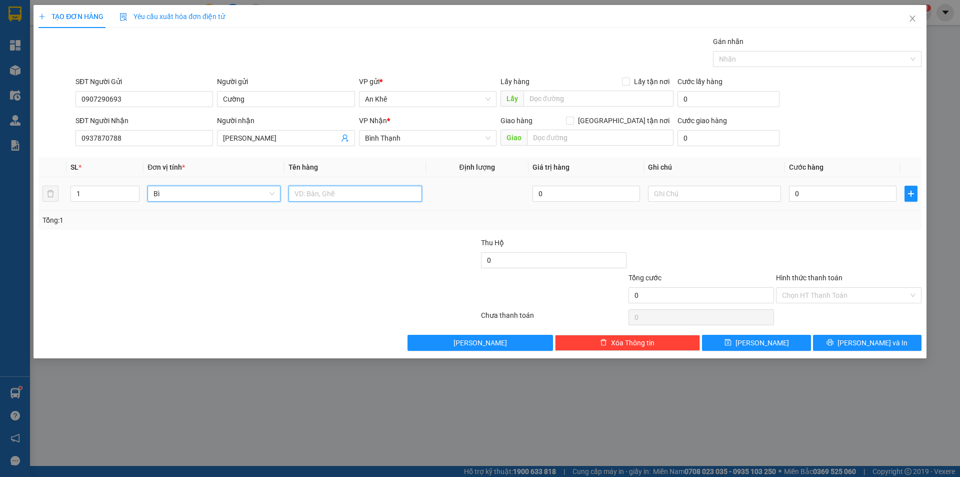
click at [336, 196] on input "text" at bounding box center [355, 194] width 133 height 16
type input "ho so"
click at [838, 193] on input "0" at bounding box center [843, 194] width 108 height 16
type input "3"
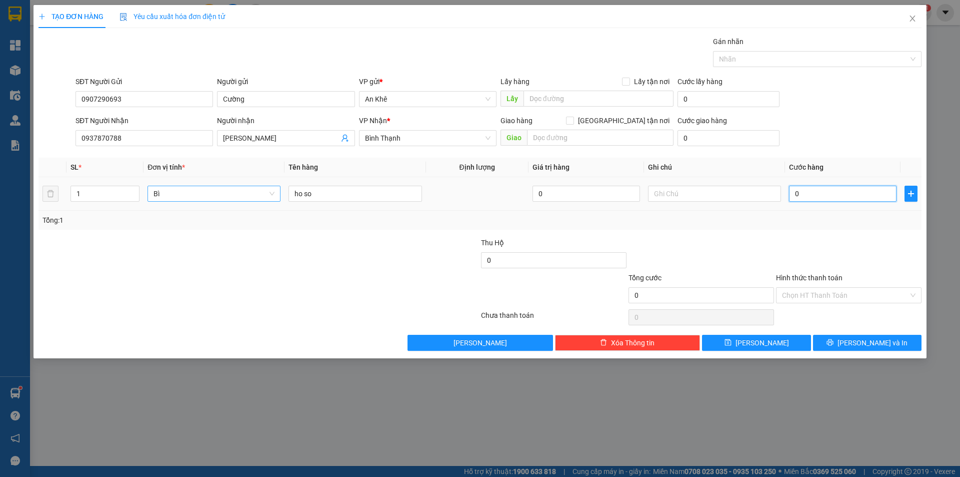
type input "3"
type input "30"
type input "300"
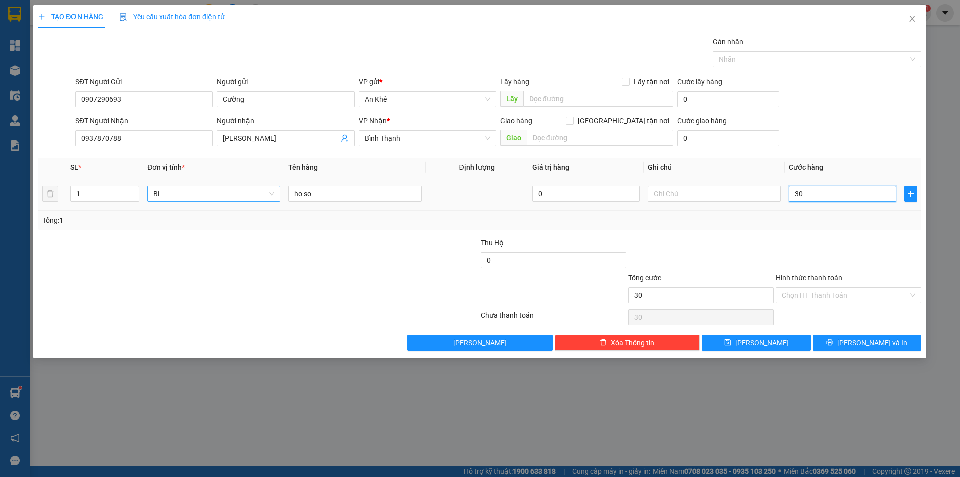
type input "300"
type input "3.000"
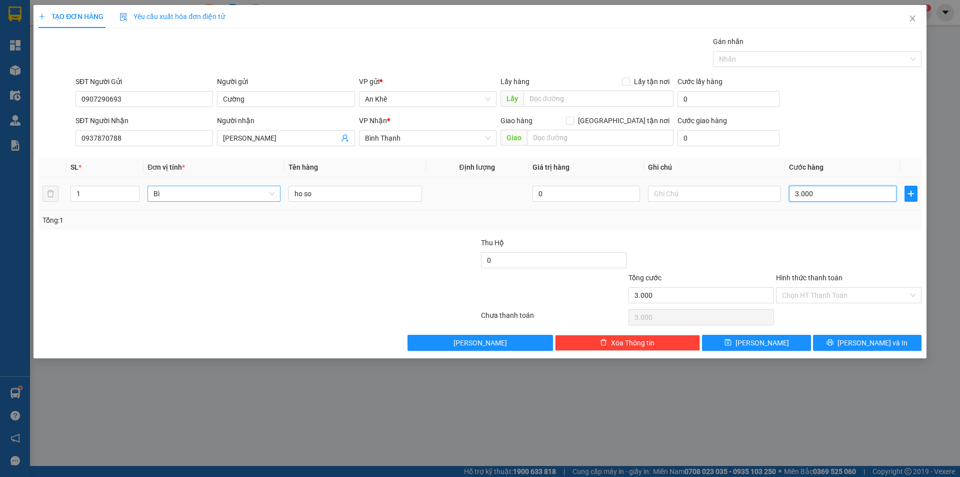
type input "30.000"
click at [878, 245] on div at bounding box center [849, 254] width 148 height 35
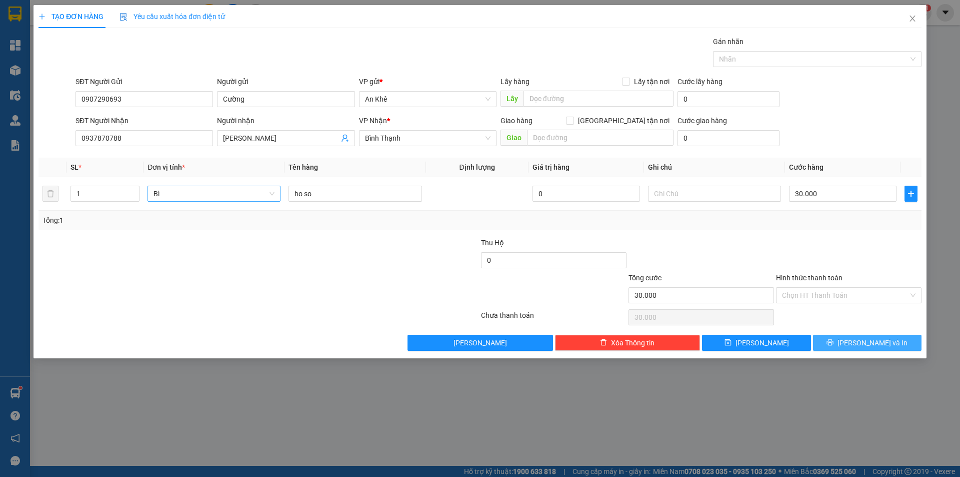
click at [834, 344] on icon "printer" at bounding box center [830, 342] width 7 height 7
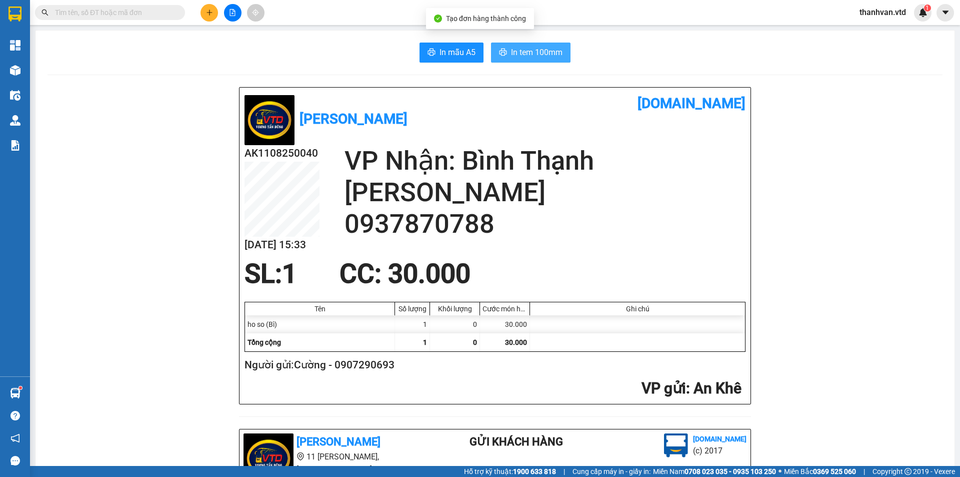
click at [540, 45] on button "In tem 100mm" at bounding box center [531, 53] width 80 height 20
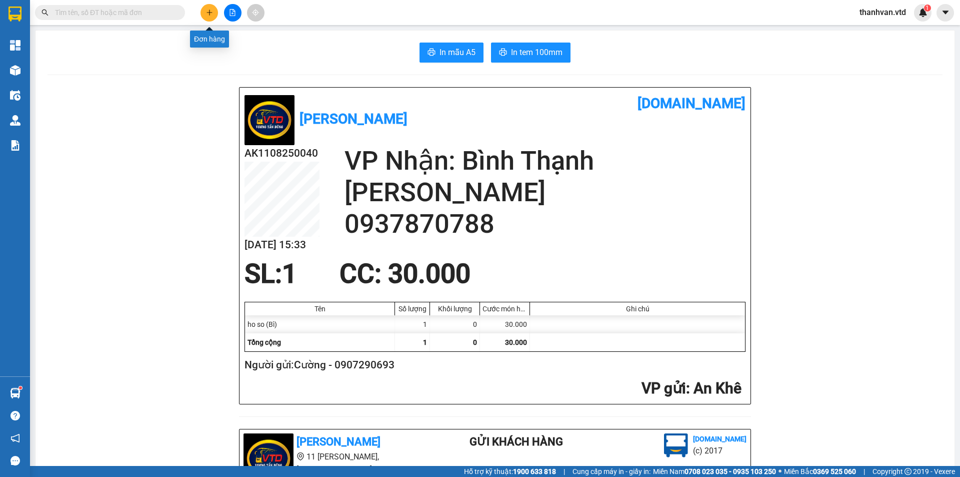
click at [205, 17] on button at bounding box center [210, 13] width 18 height 18
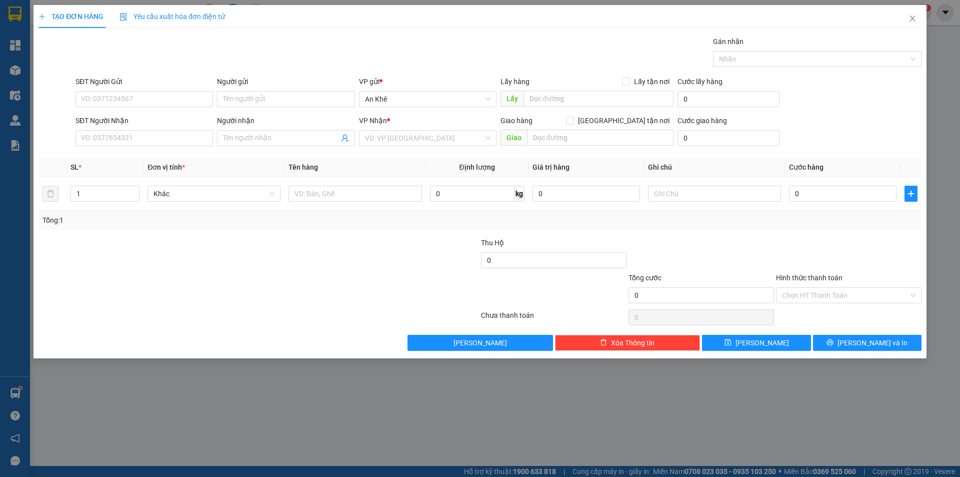
click at [299, 61] on div "Gói vận chuyển * Tiêu chuẩn Gán nhãn Nhãn" at bounding box center [499, 53] width 850 height 35
click at [118, 101] on input "SĐT Người Gửi" at bounding box center [145, 99] width 138 height 16
click at [334, 5] on div "TẠO ĐƠN HÀNG Yêu cầu xuất hóa đơn điện tử Transit Pickup Surcharge Ids Transit …" at bounding box center [480, 238] width 960 height 477
click at [280, 59] on div "Gói vận chuyển * Tiêu chuẩn Gán nhãn Nhãn" at bounding box center [499, 53] width 850 height 35
click at [440, 43] on div "Gói vận chuyển * Tiêu chuẩn Gán nhãn Nhãn" at bounding box center [499, 53] width 850 height 35
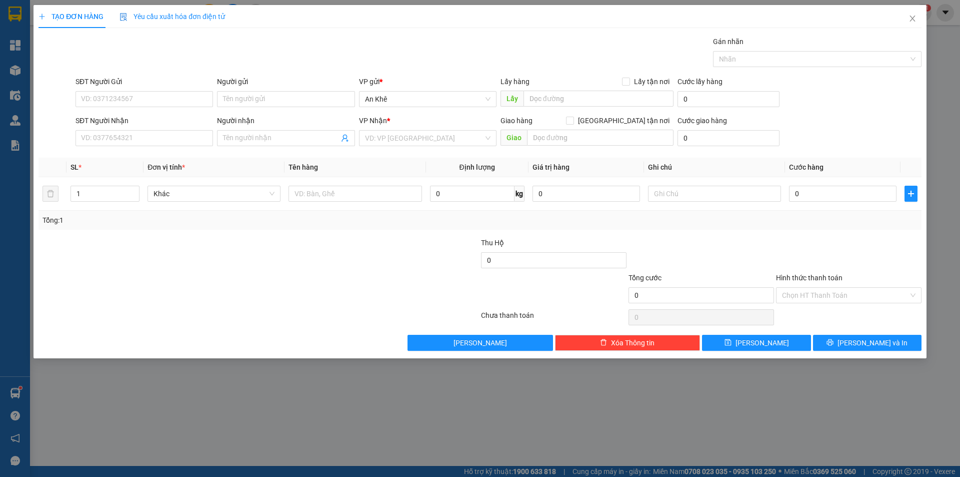
click at [378, 53] on div "Gói vận chuyển * Tiêu chuẩn Gán nhãn Nhãn" at bounding box center [499, 53] width 850 height 35
click at [312, 48] on div "Gói vận chuyển * Tiêu chuẩn Gán nhãn Nhãn" at bounding box center [499, 53] width 850 height 35
click at [547, 47] on div "Gói vận chuyển * Tiêu chuẩn Gán nhãn Nhãn" at bounding box center [499, 53] width 850 height 35
click at [517, 60] on div "Gói vận chuyển * Tiêu chuẩn Gán nhãn Nhãn" at bounding box center [499, 53] width 850 height 35
drag, startPoint x: 345, startPoint y: 49, endPoint x: 434, endPoint y: 43, distance: 89.8
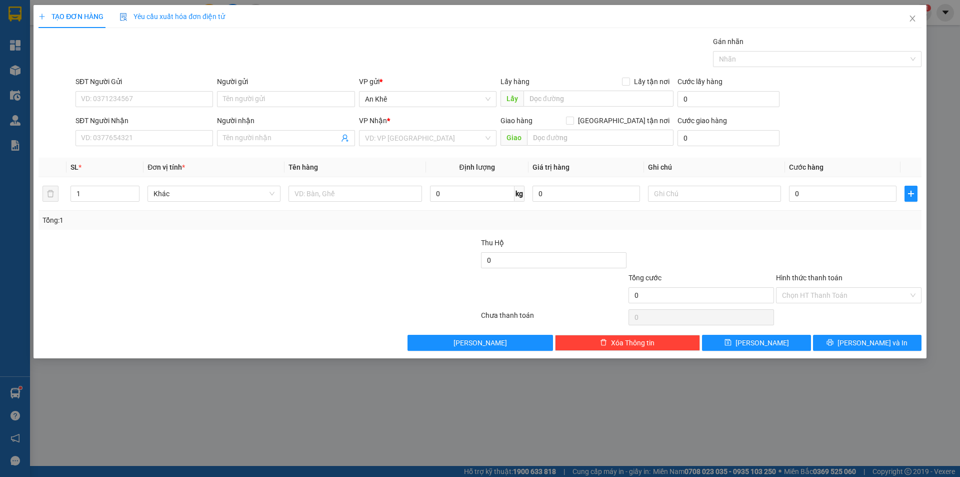
click at [345, 49] on div "Gói vận chuyển * Tiêu chuẩn Gán nhãn Nhãn" at bounding box center [499, 53] width 850 height 35
